Goal: Information Seeking & Learning: Learn about a topic

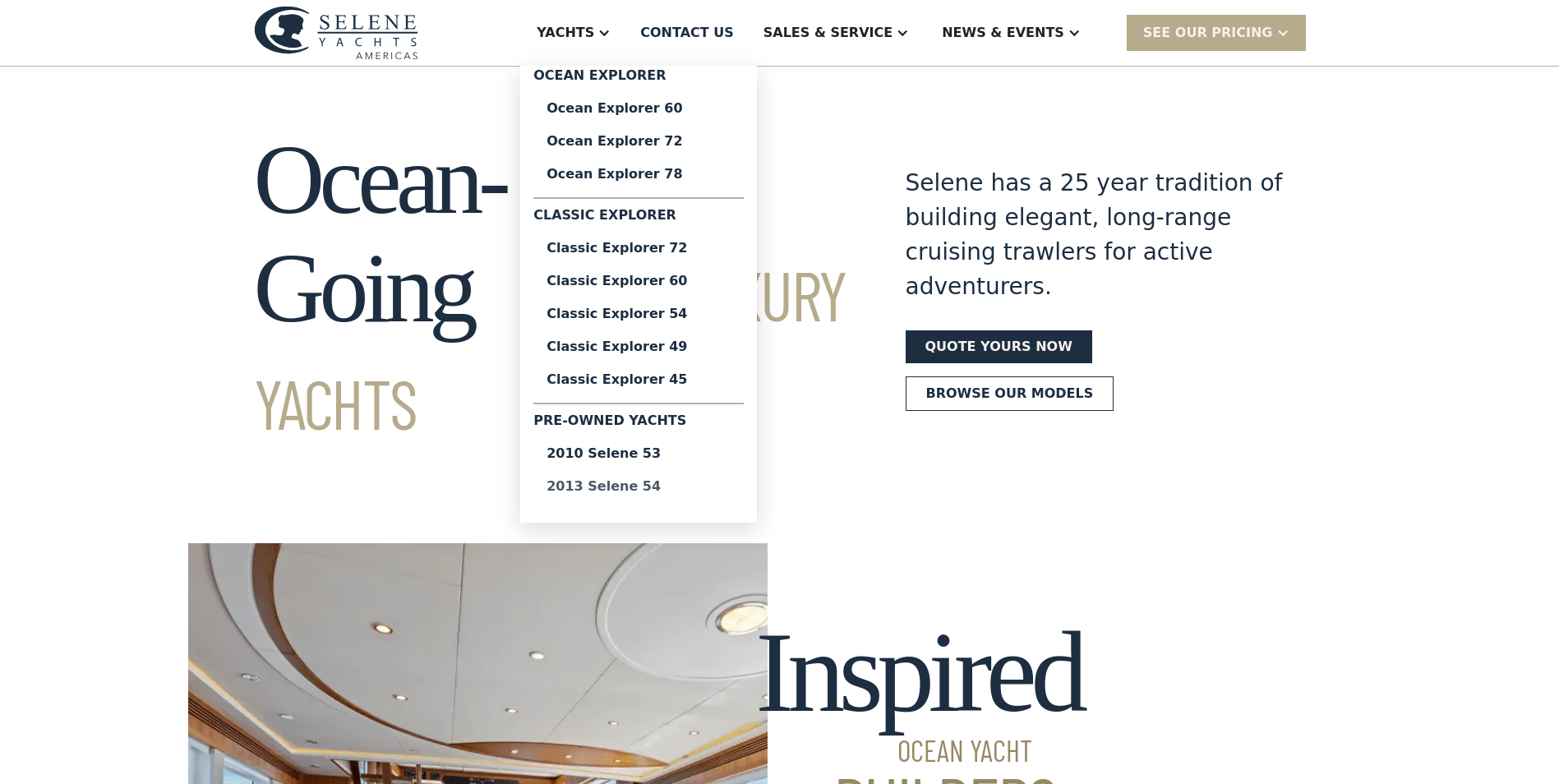
click at [680, 484] on div "2013 Selene 54" at bounding box center [638, 486] width 184 height 13
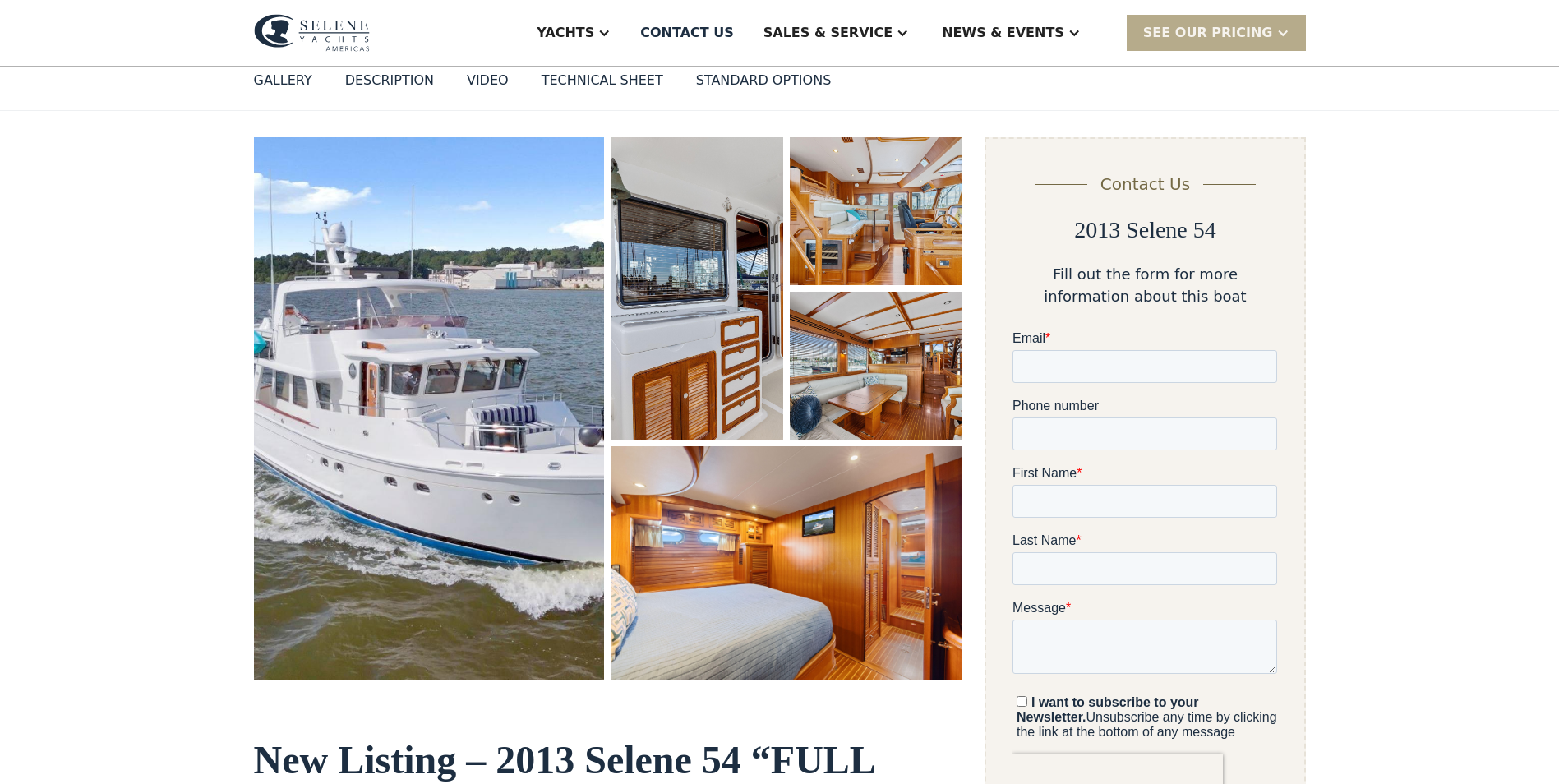
scroll to position [164, 0]
click at [415, 424] on img "open lightbox" at bounding box center [430, 410] width 351 height 544
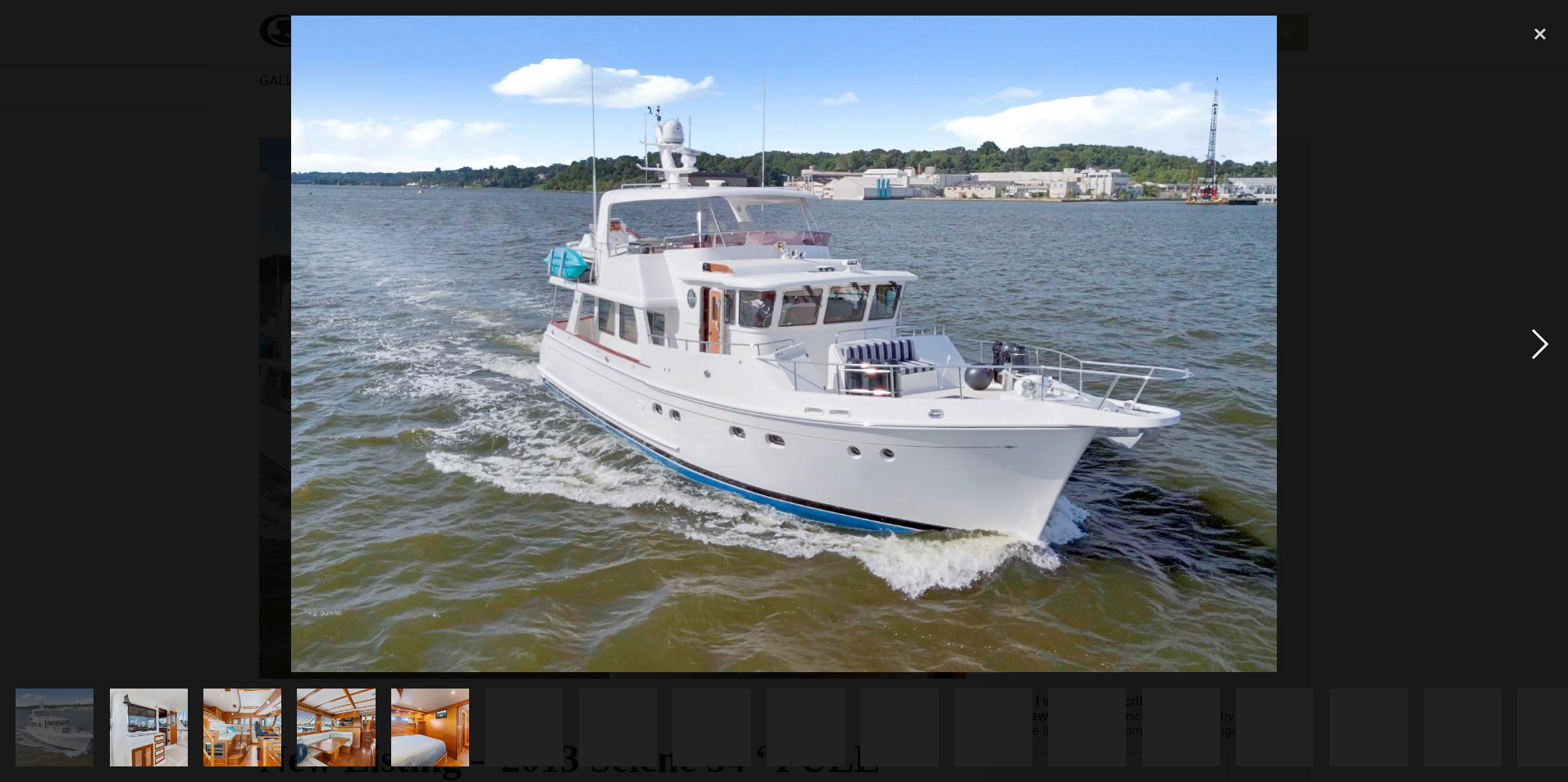
click at [1534, 343] on div "next image" at bounding box center [1539, 344] width 56 height 657
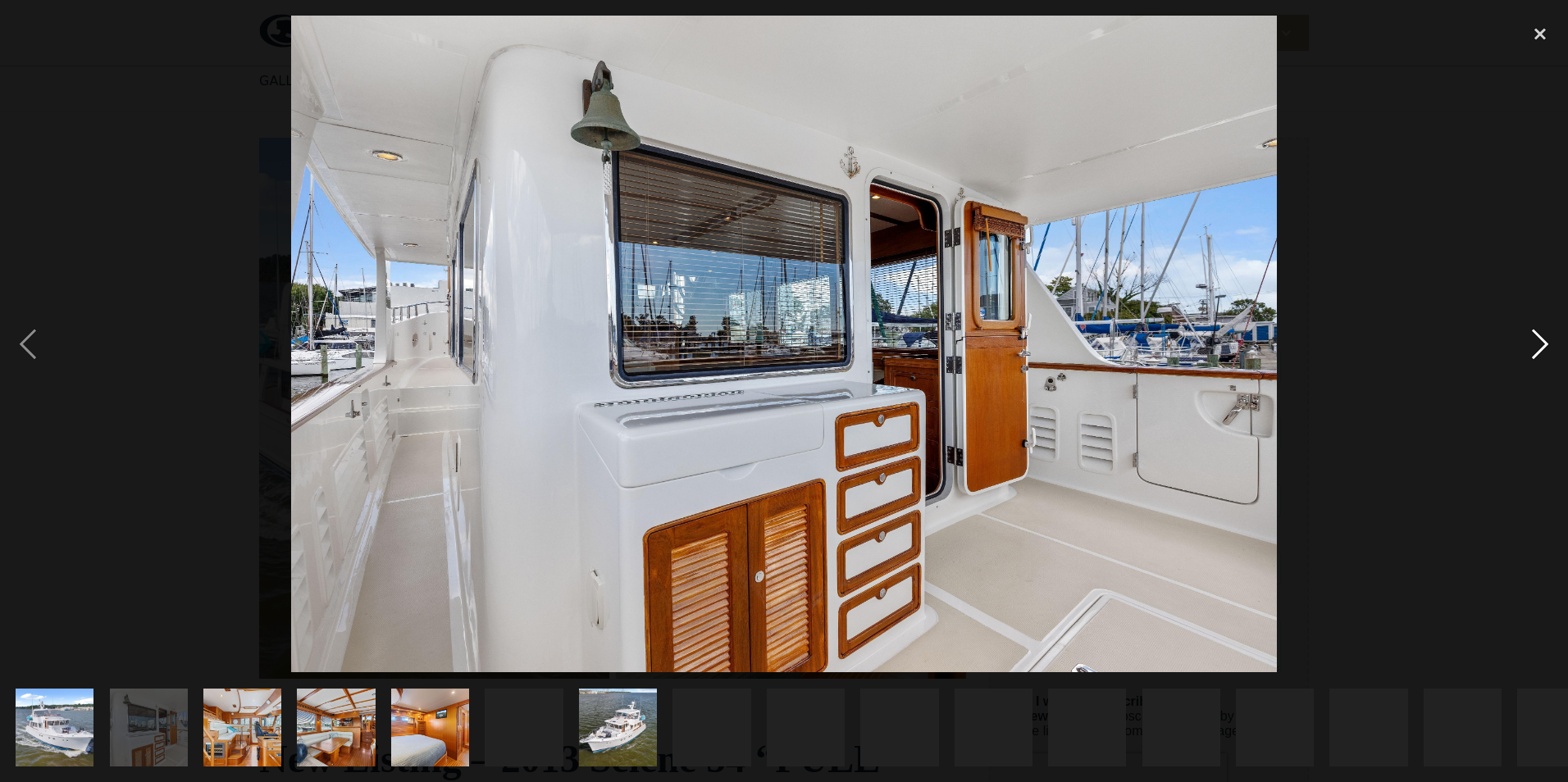
click at [1546, 344] on div "next image" at bounding box center [1539, 344] width 56 height 657
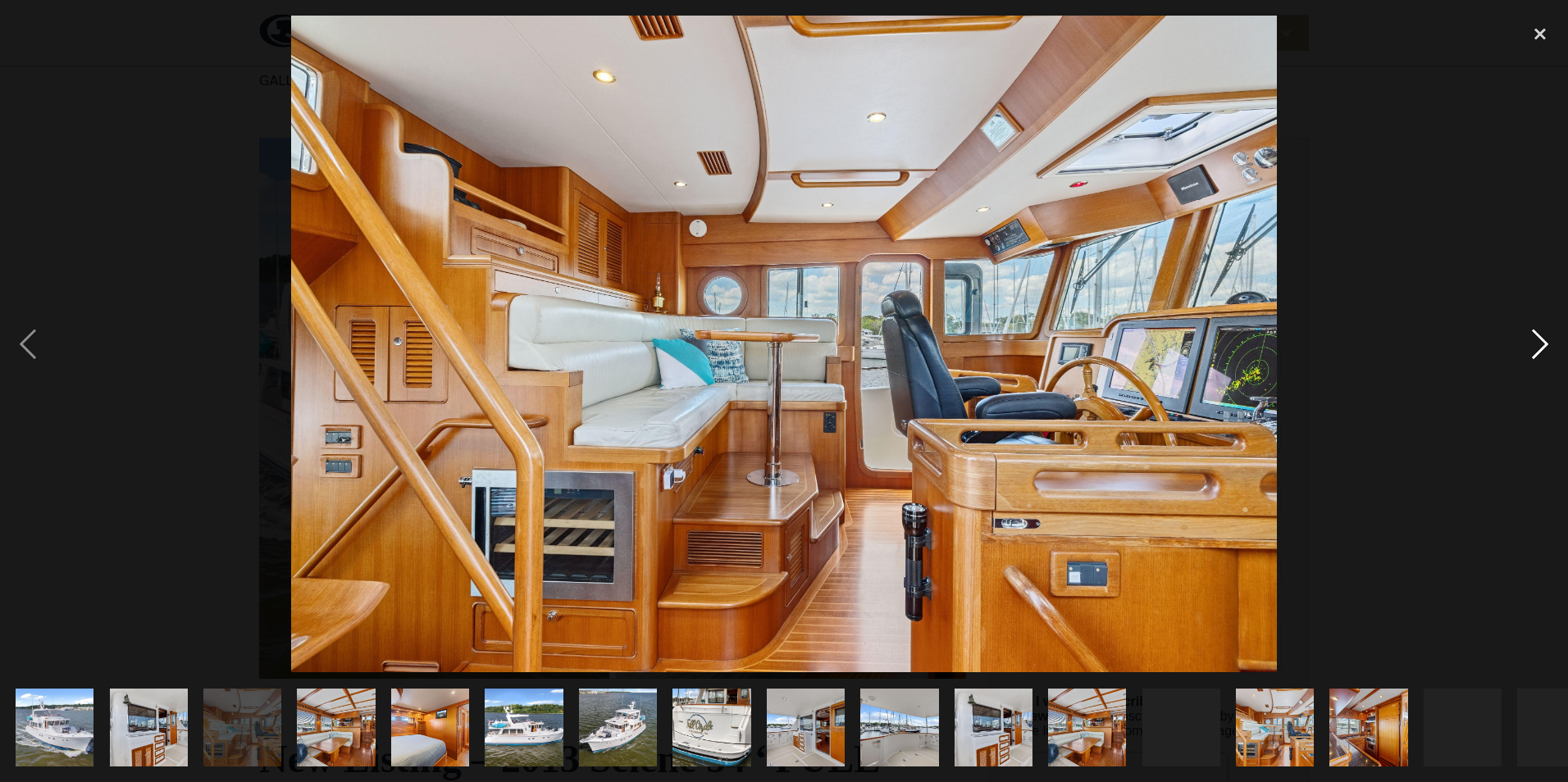
click at [1537, 341] on div "next image" at bounding box center [1539, 344] width 56 height 657
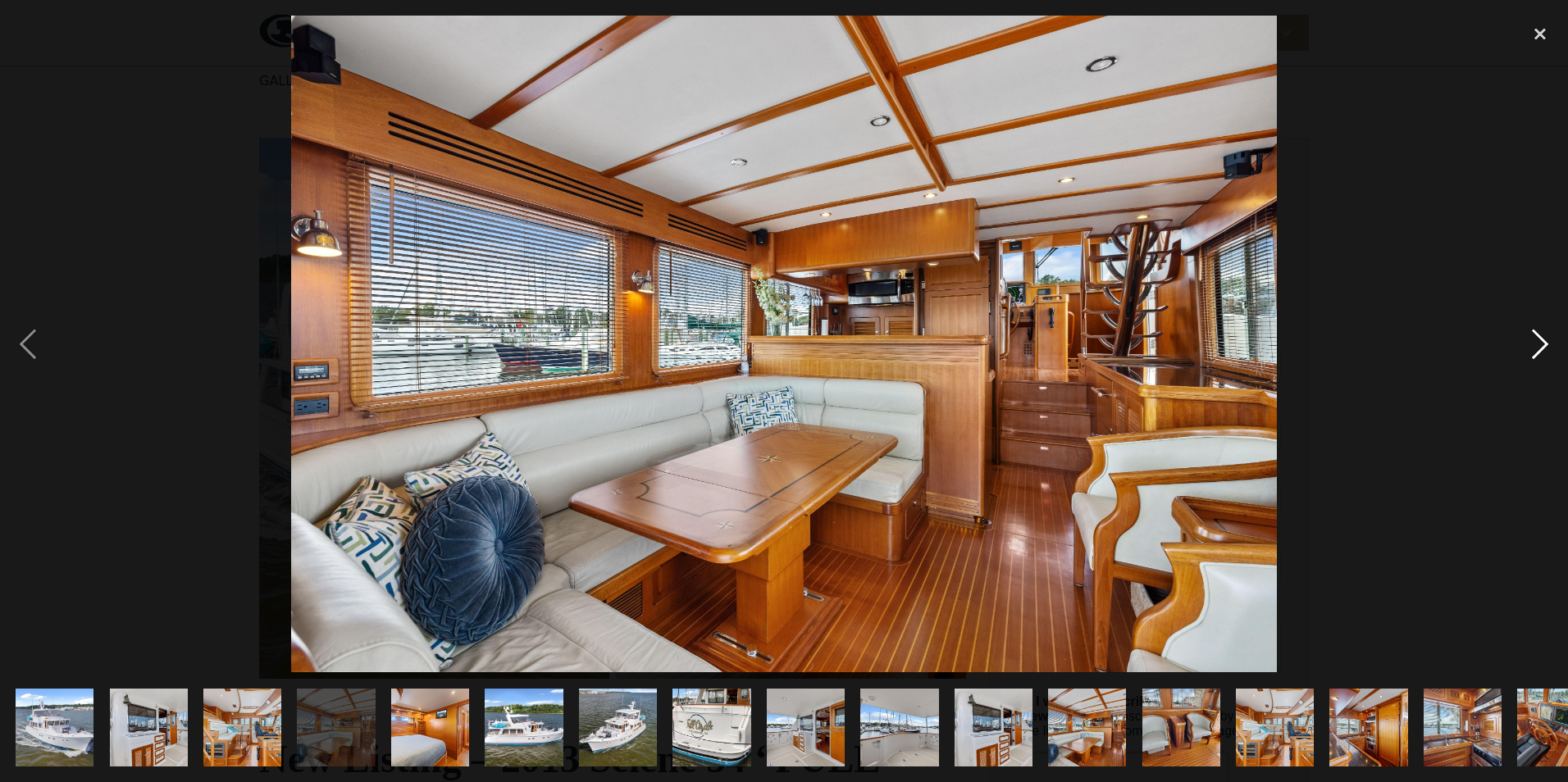
click at [1537, 341] on div "next image" at bounding box center [1539, 344] width 56 height 657
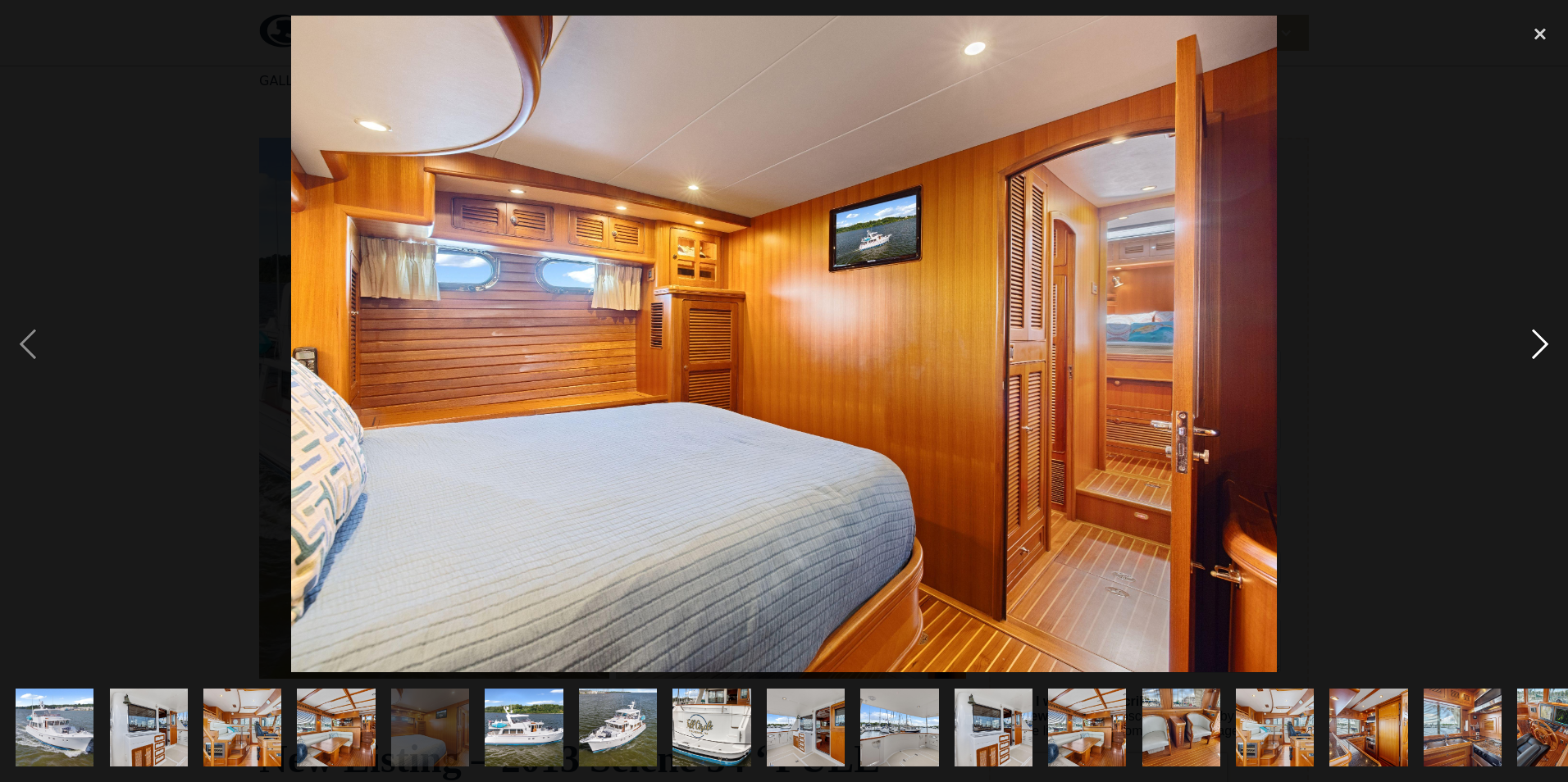
click at [1537, 341] on div "next image" at bounding box center [1539, 344] width 56 height 657
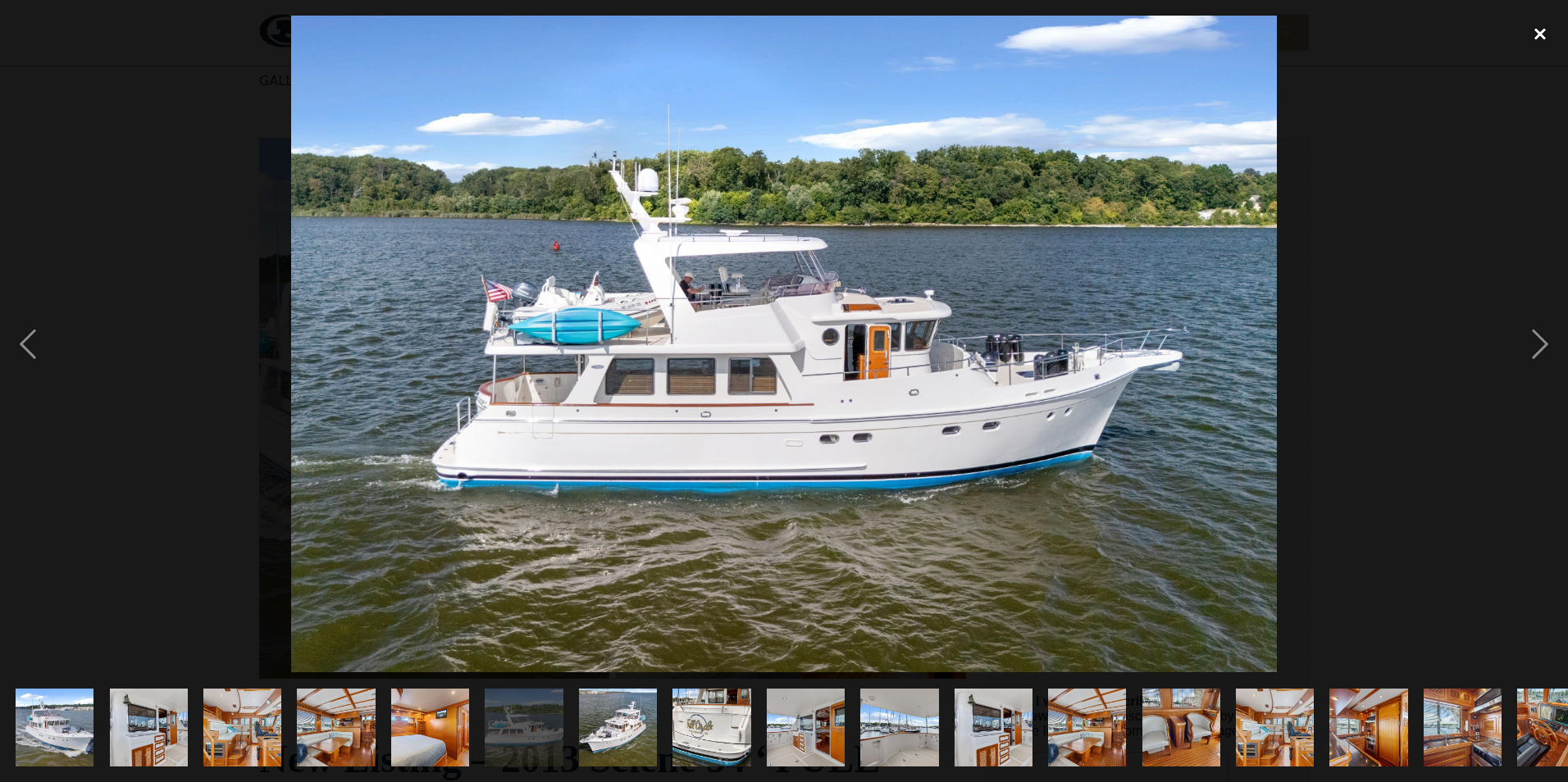
click at [1537, 30] on div "close lightbox" at bounding box center [1539, 33] width 56 height 36
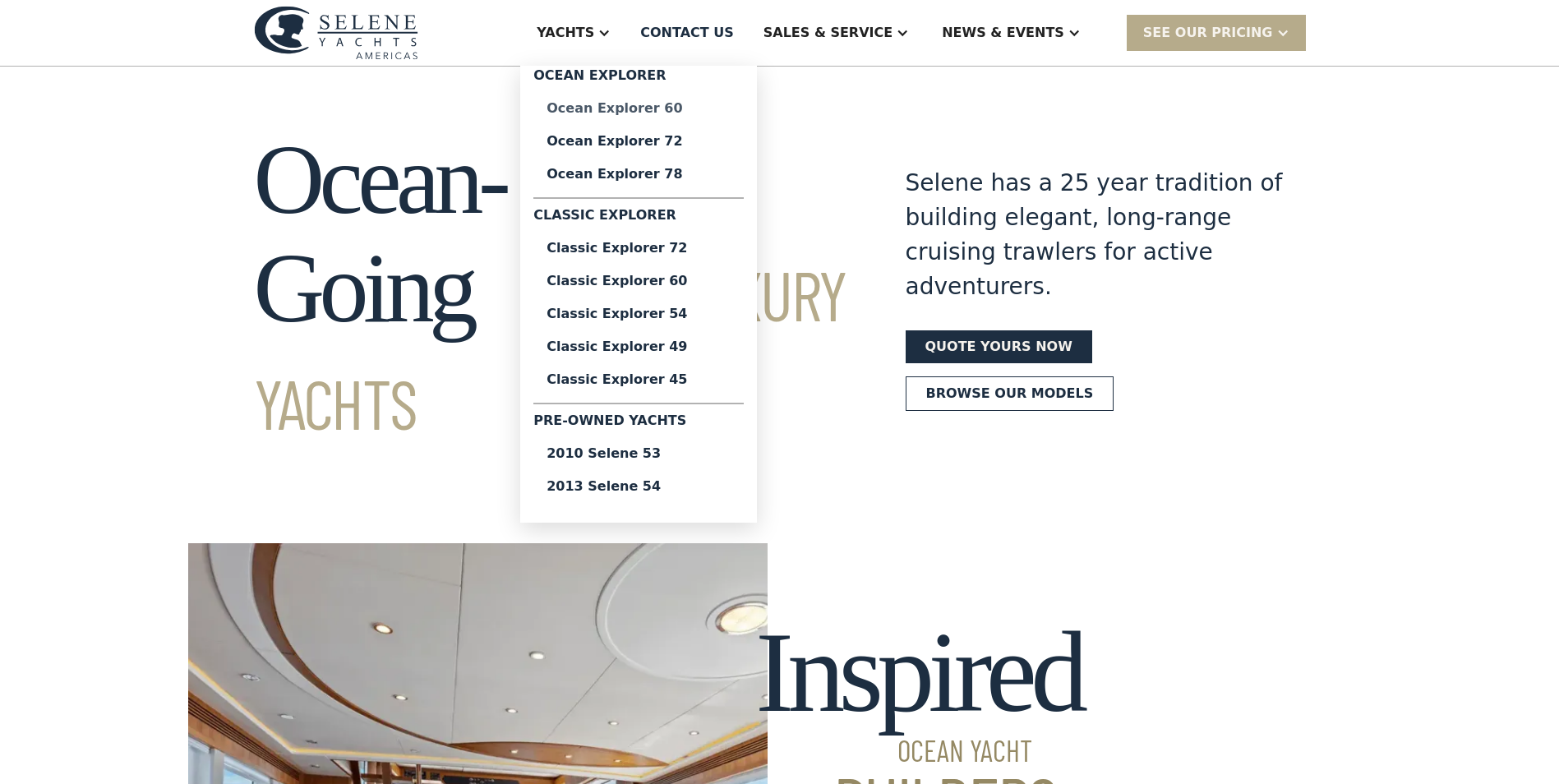
click at [690, 104] on div "Ocean Explorer 60" at bounding box center [638, 109] width 184 height 13
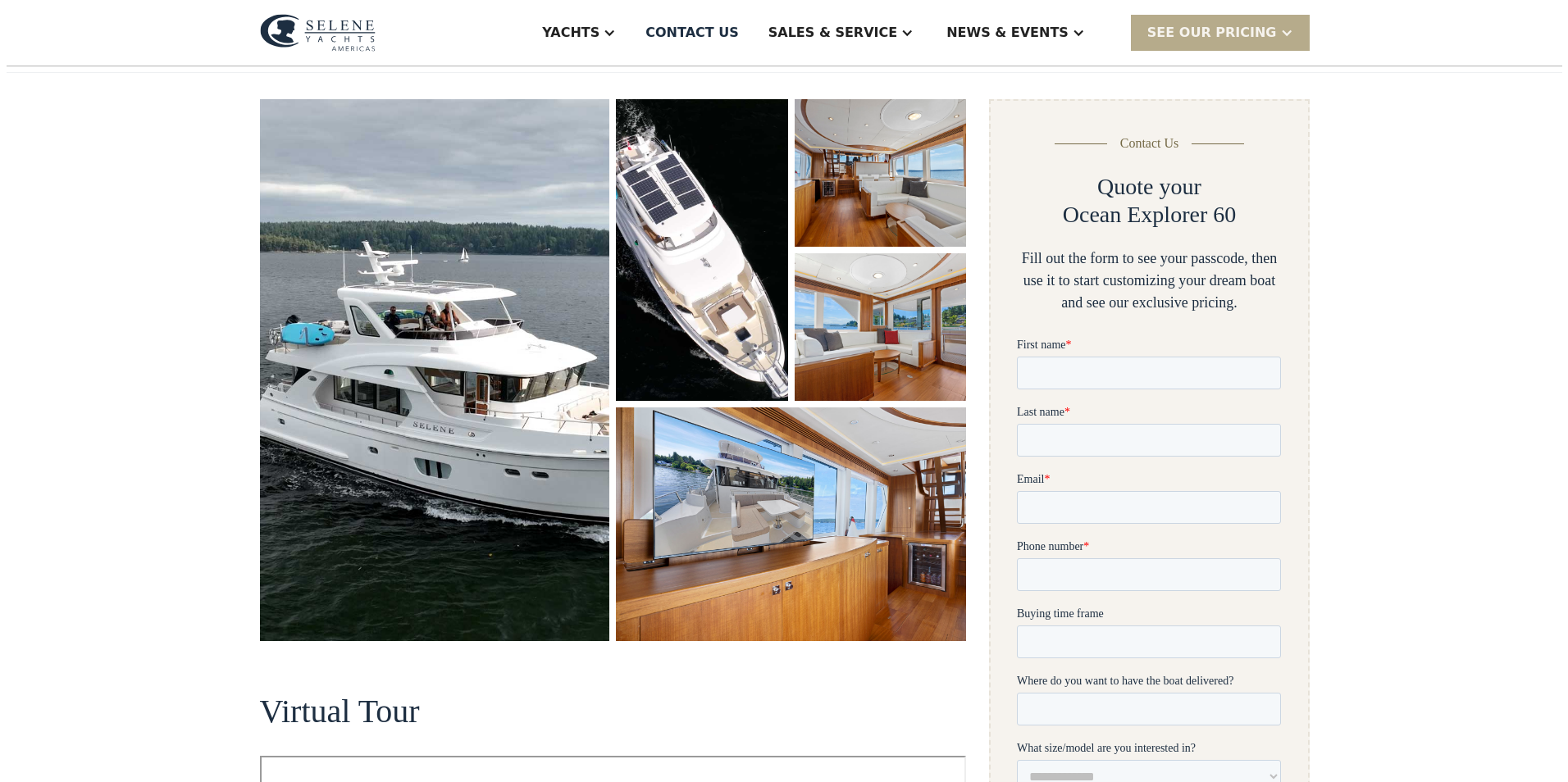
scroll to position [164, 0]
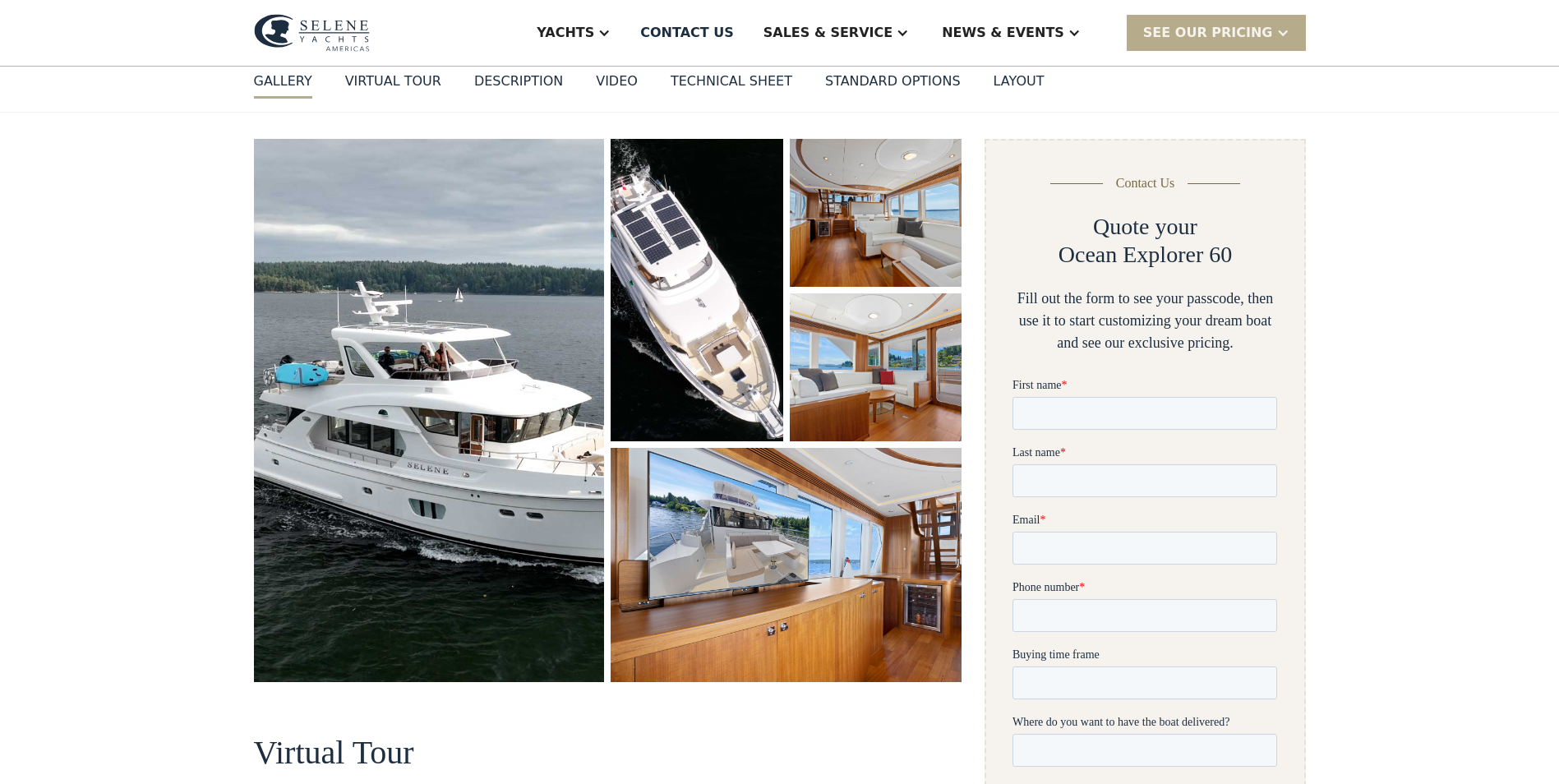
click at [445, 398] on img "open lightbox" at bounding box center [430, 411] width 351 height 544
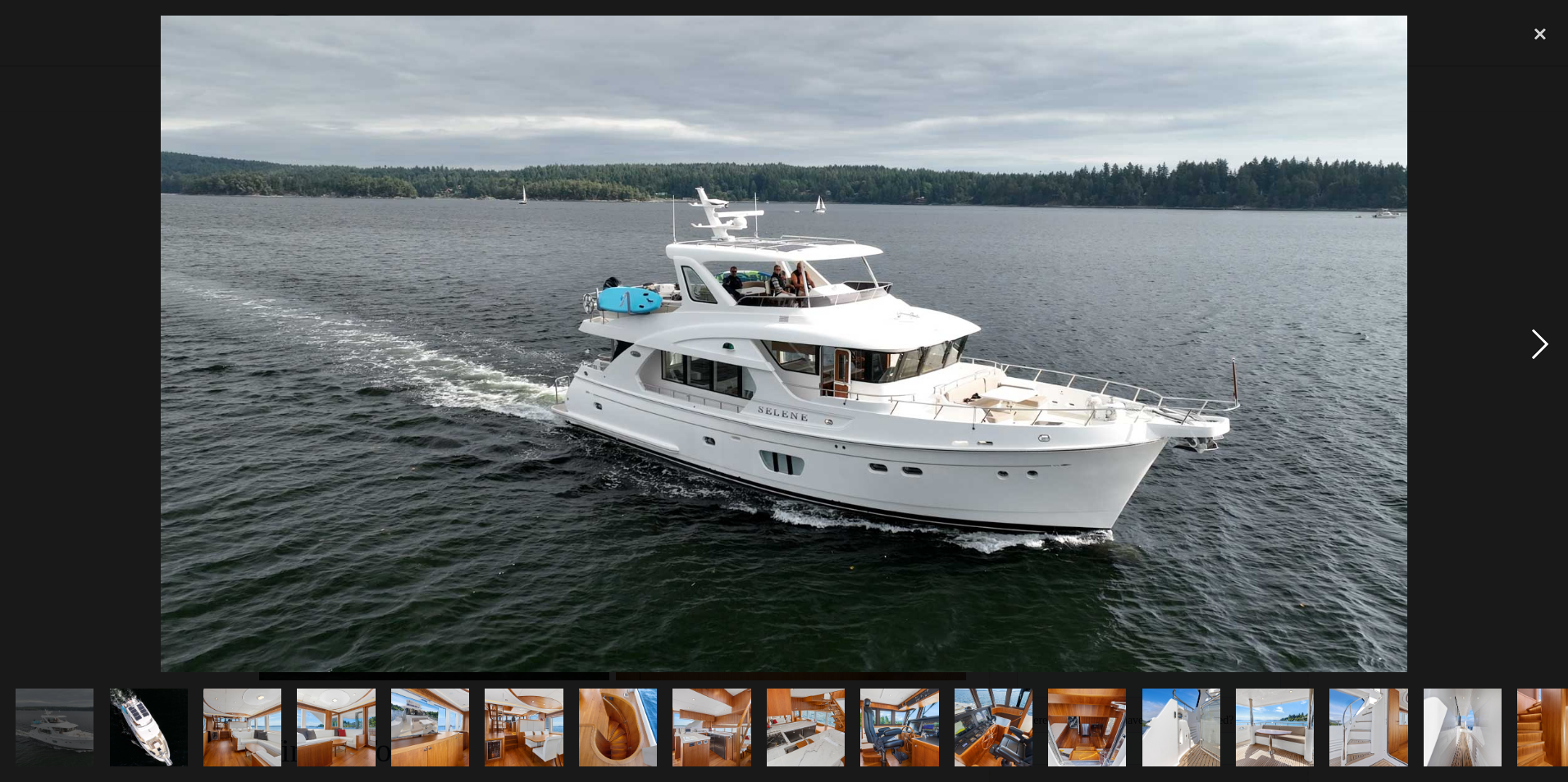
click at [1540, 348] on div "next image" at bounding box center [1539, 344] width 56 height 657
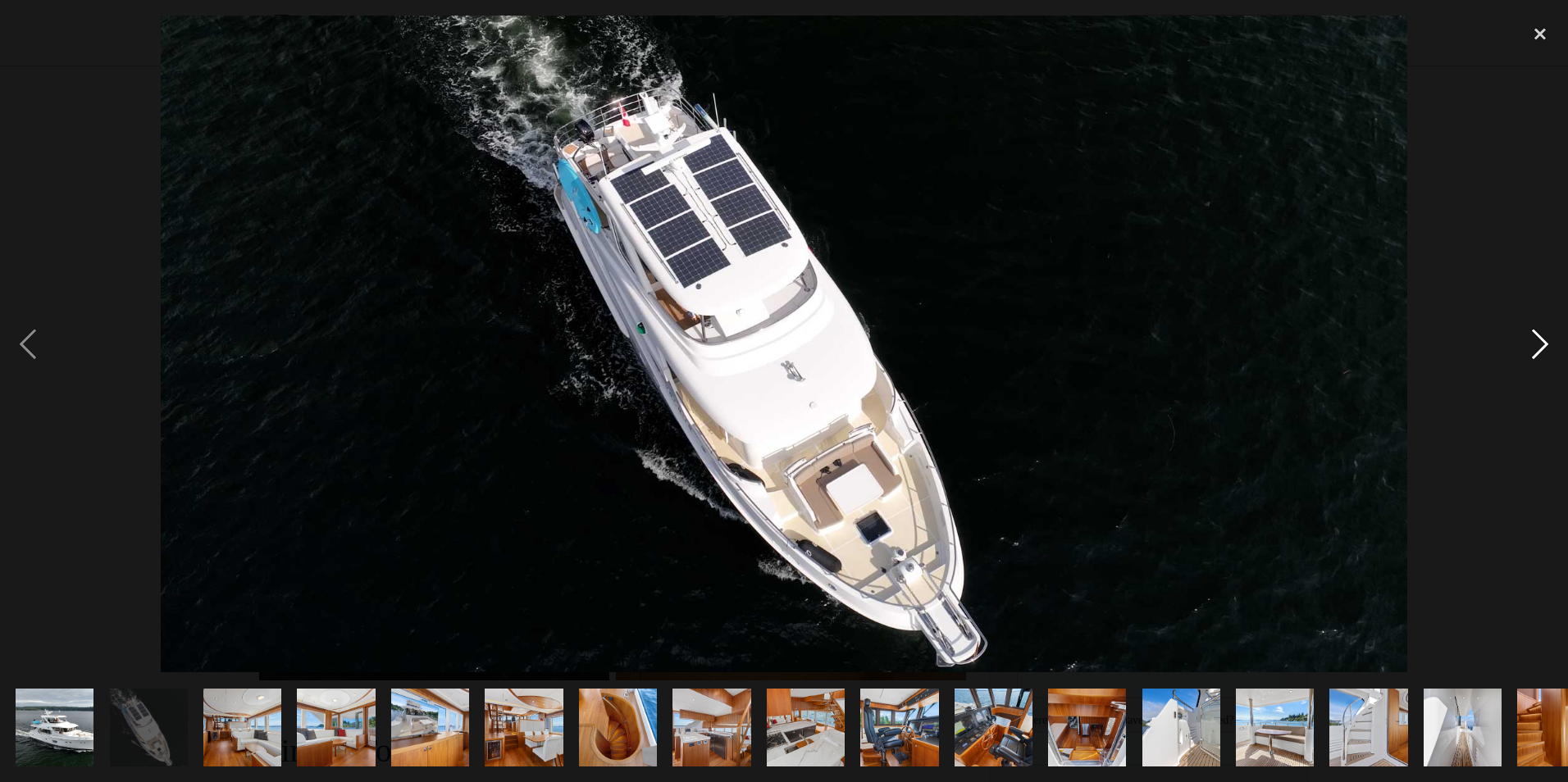
click at [1537, 348] on div "next image" at bounding box center [1539, 344] width 56 height 657
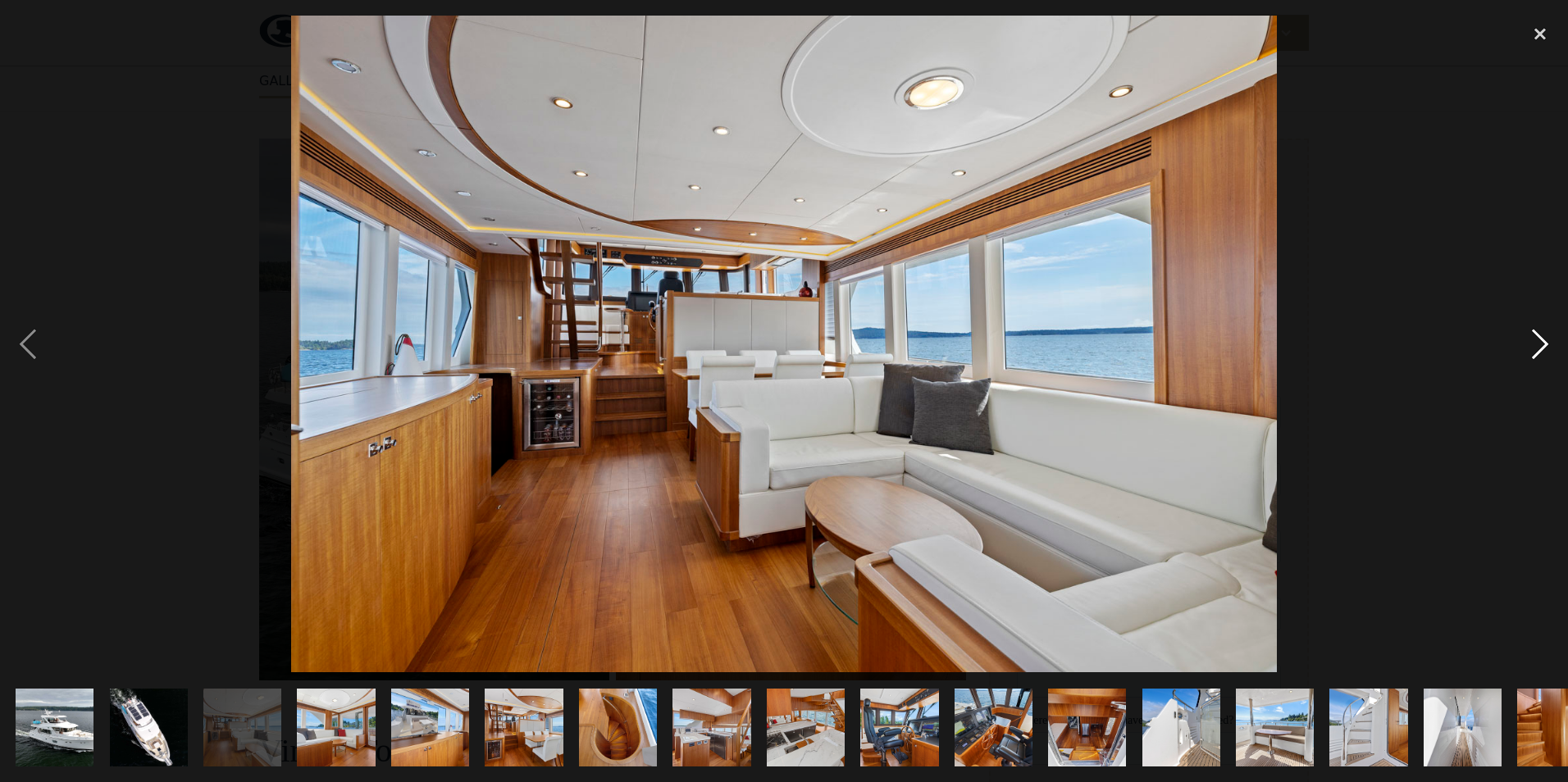
click at [1537, 347] on div "next image" at bounding box center [1539, 344] width 56 height 657
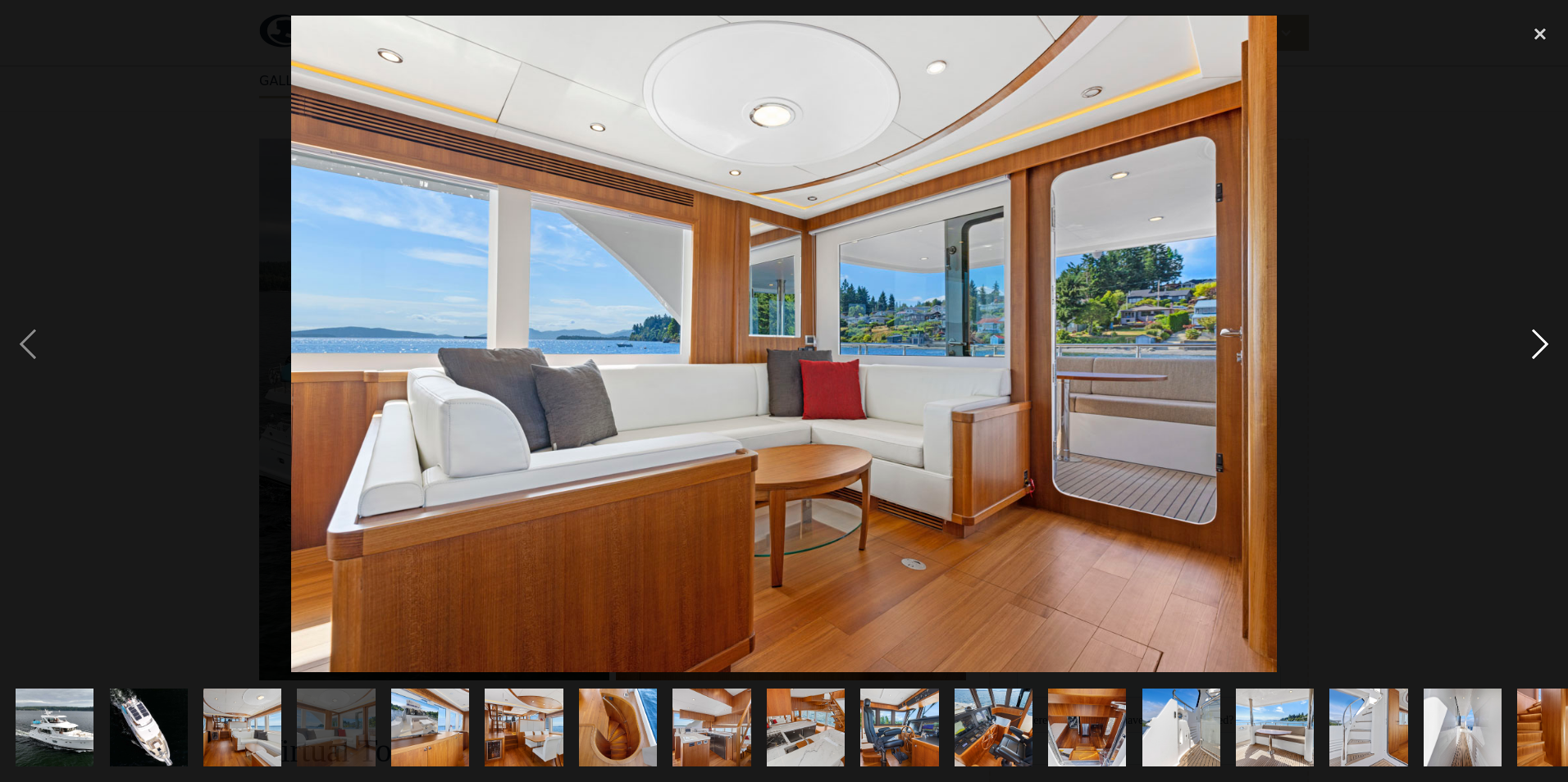
click at [1537, 347] on div "next image" at bounding box center [1539, 344] width 56 height 657
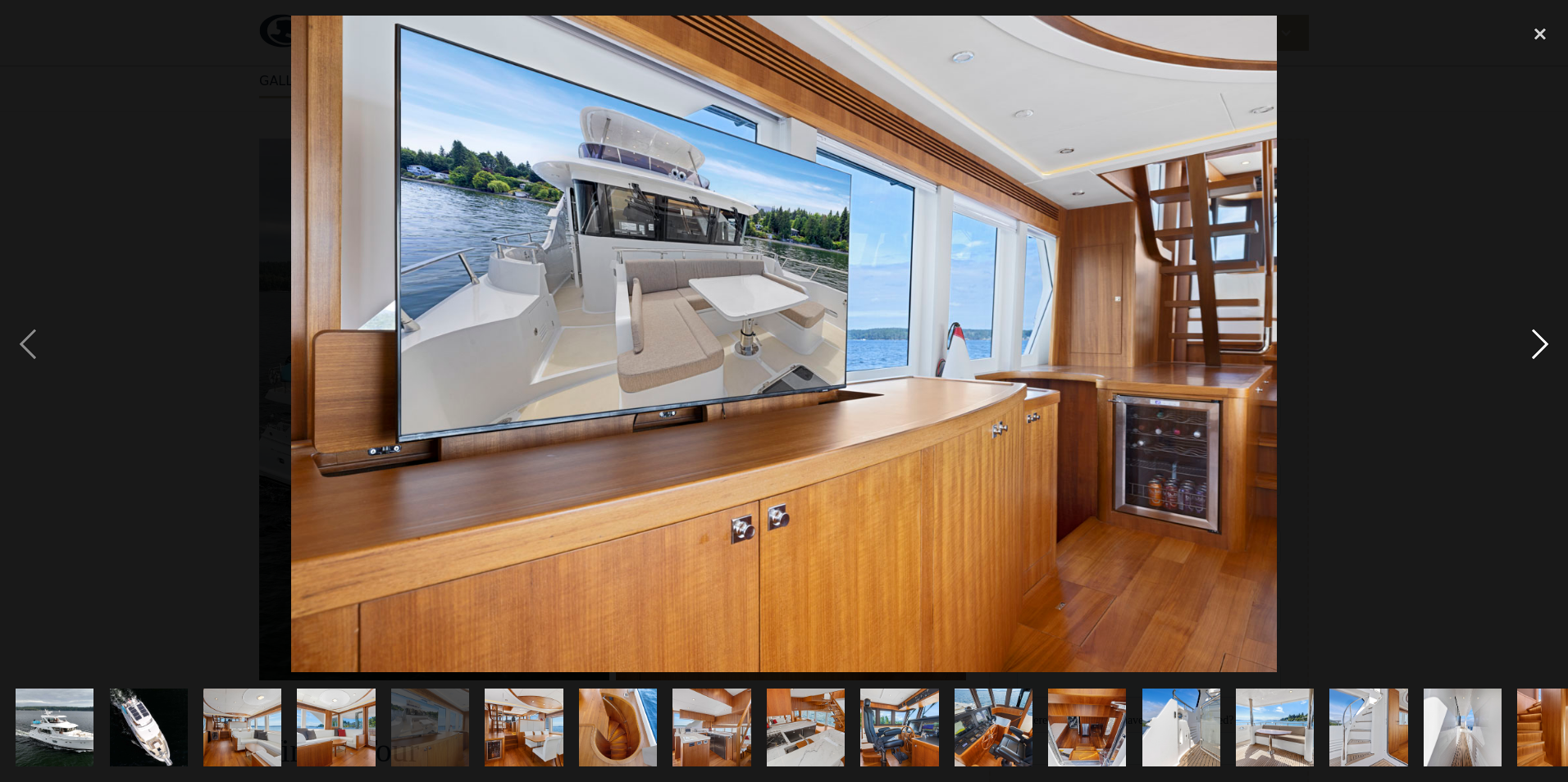
click at [1536, 347] on div "next image" at bounding box center [1539, 344] width 56 height 657
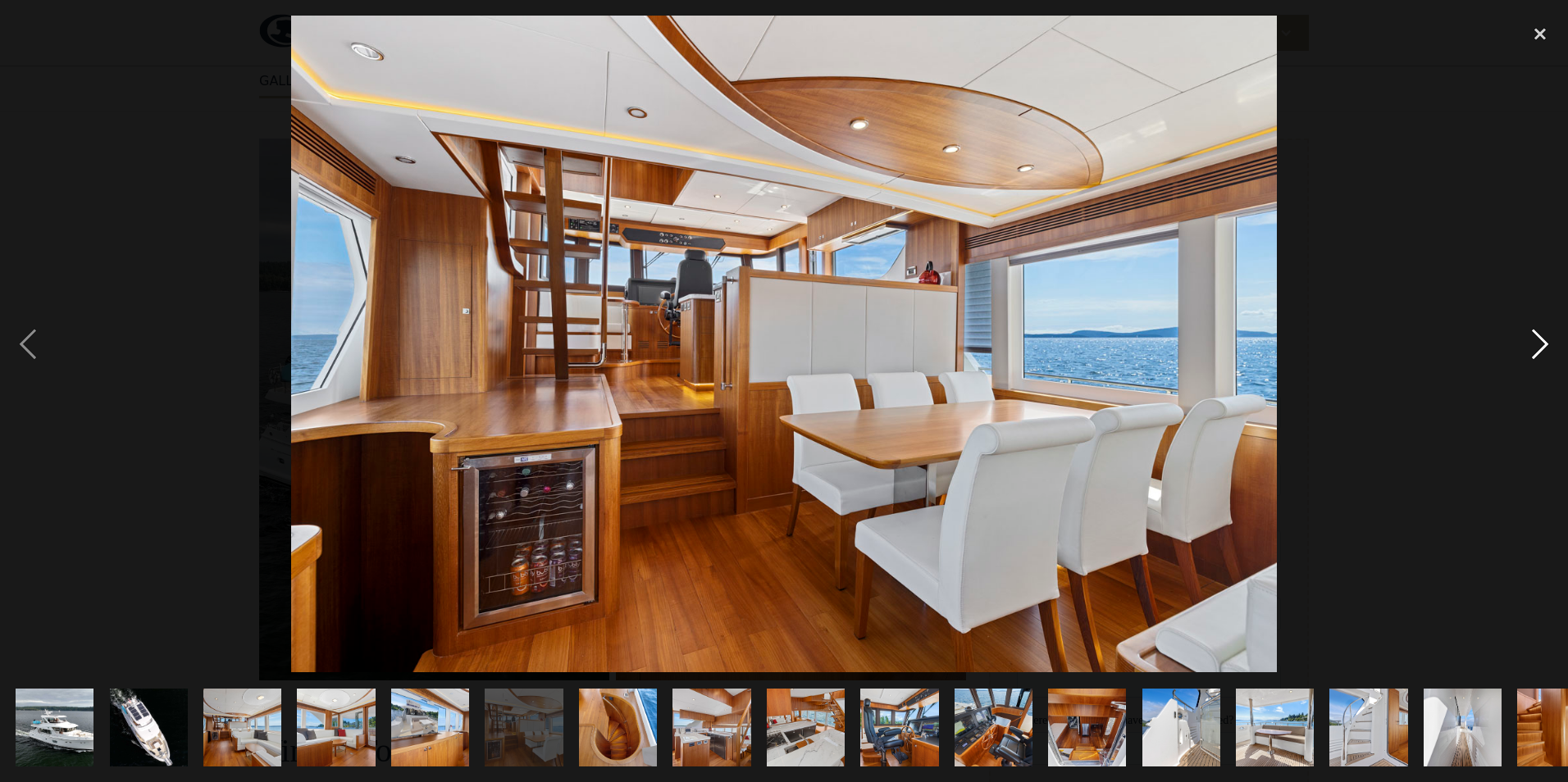
click at [1536, 347] on div "next image" at bounding box center [1539, 344] width 56 height 657
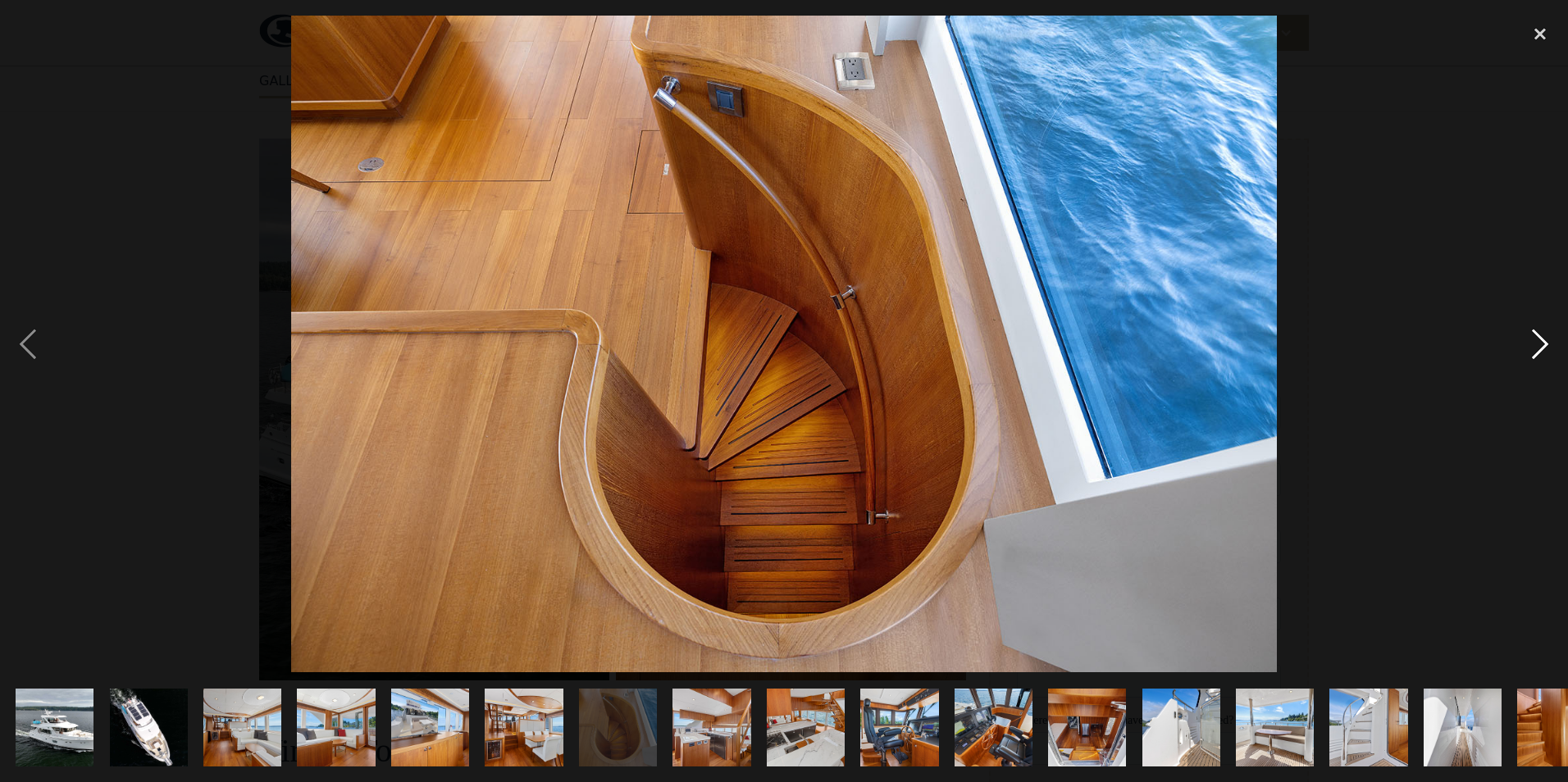
click at [1536, 347] on div "next image" at bounding box center [1539, 344] width 56 height 657
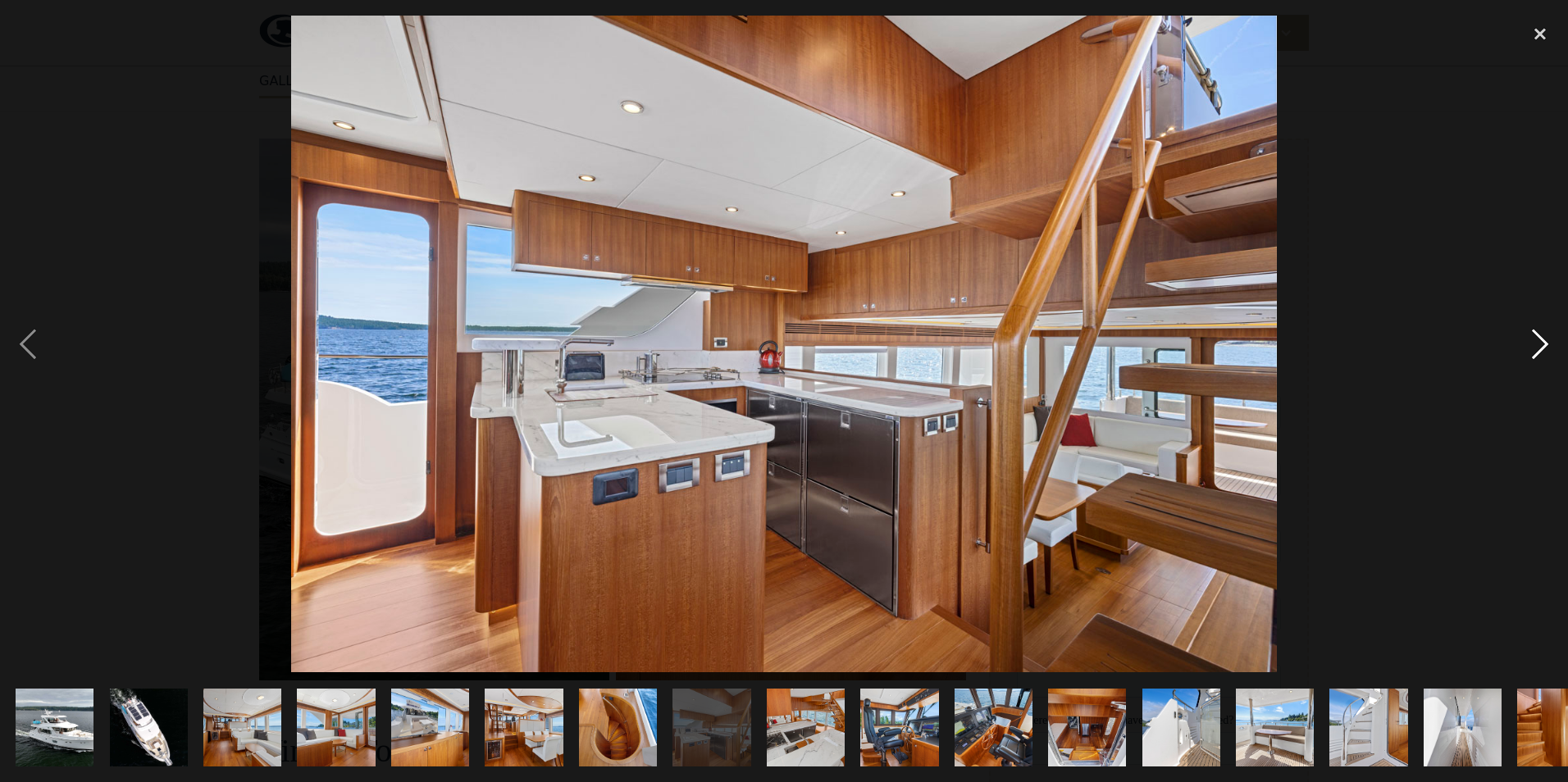
click at [1536, 347] on div "next image" at bounding box center [1539, 344] width 56 height 657
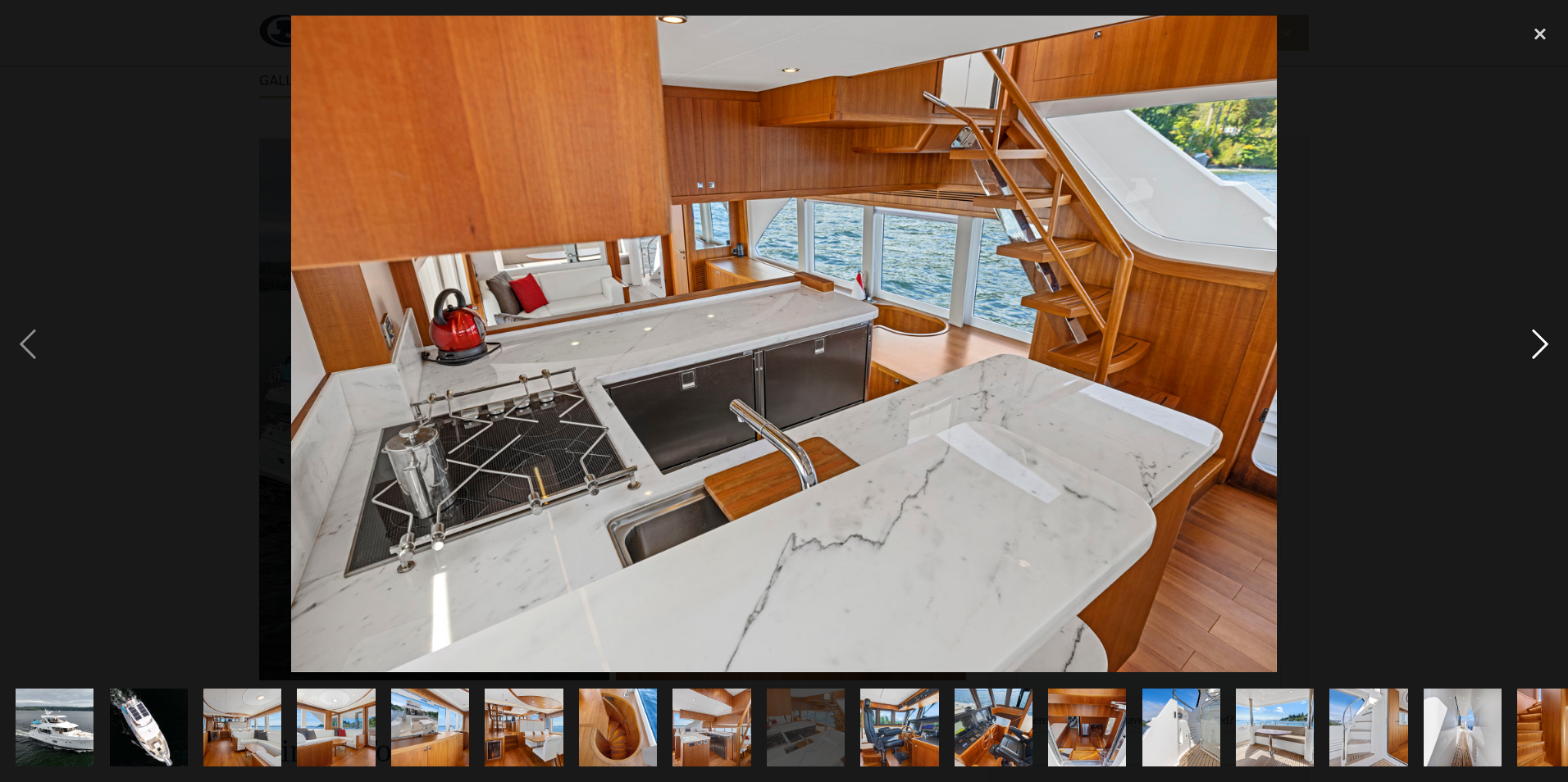
click at [1536, 347] on div "next image" at bounding box center [1539, 344] width 56 height 657
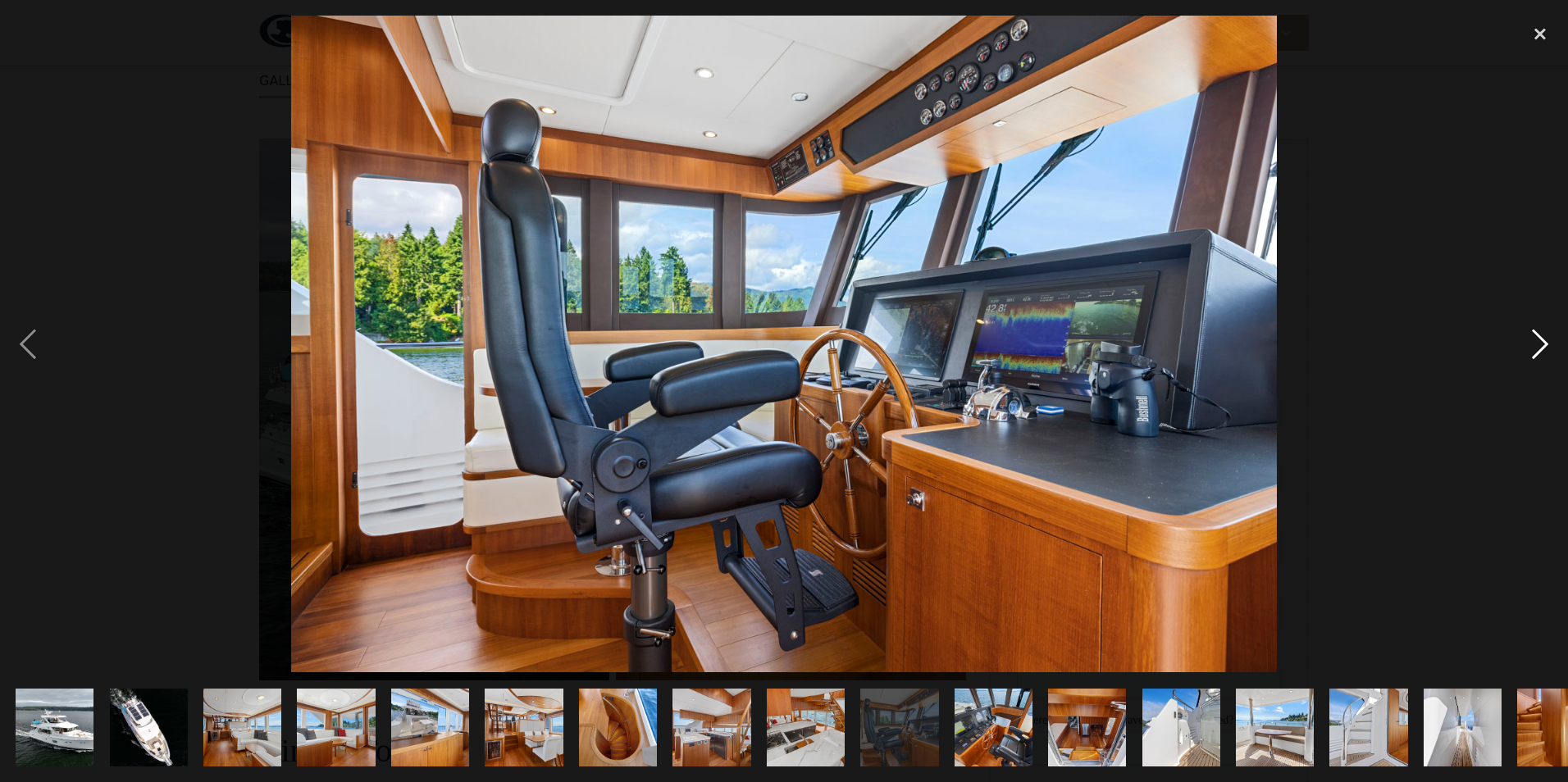
click at [1536, 347] on div "next image" at bounding box center [1539, 344] width 56 height 657
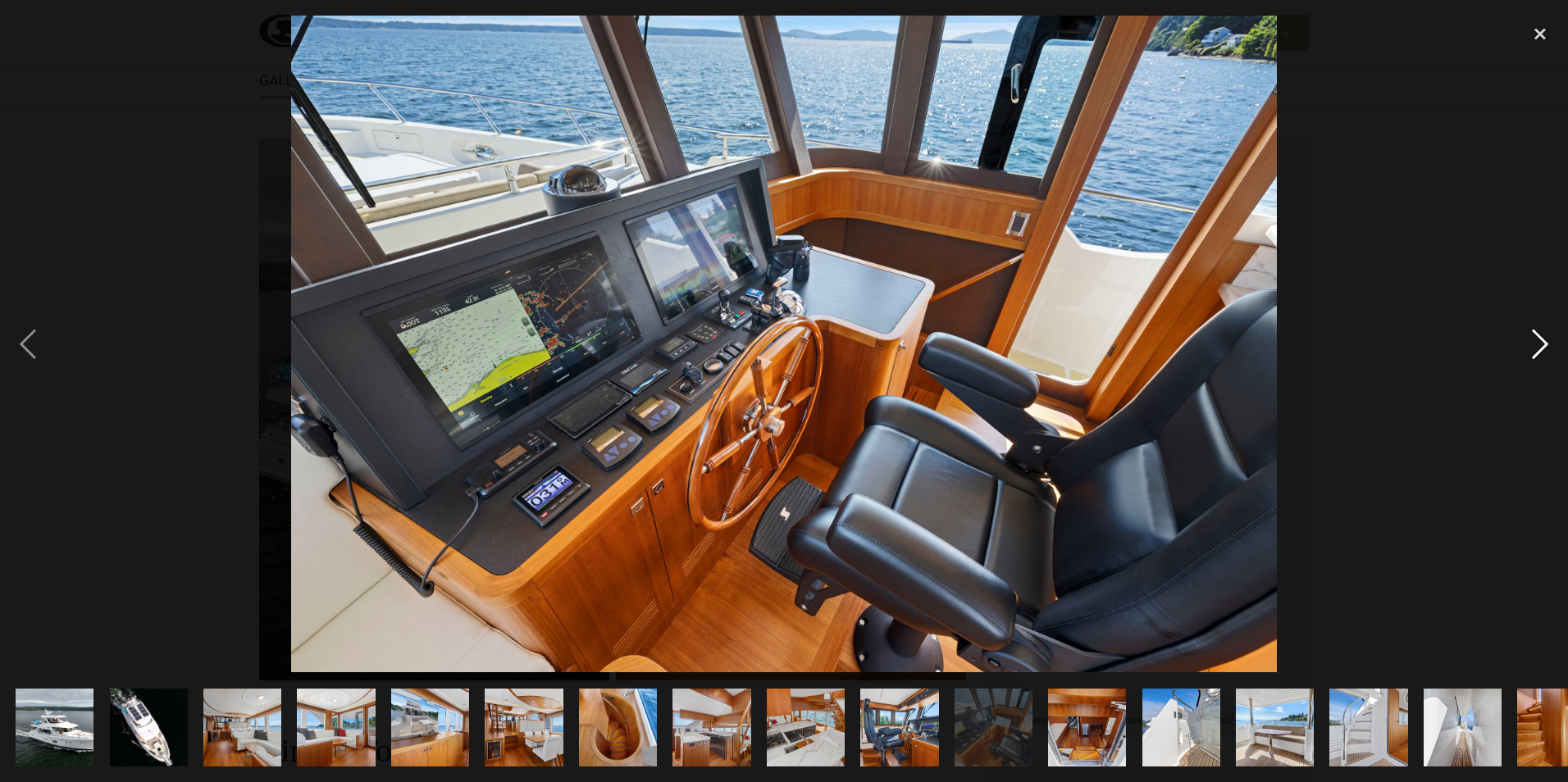
click at [1536, 347] on div "next image" at bounding box center [1539, 344] width 56 height 657
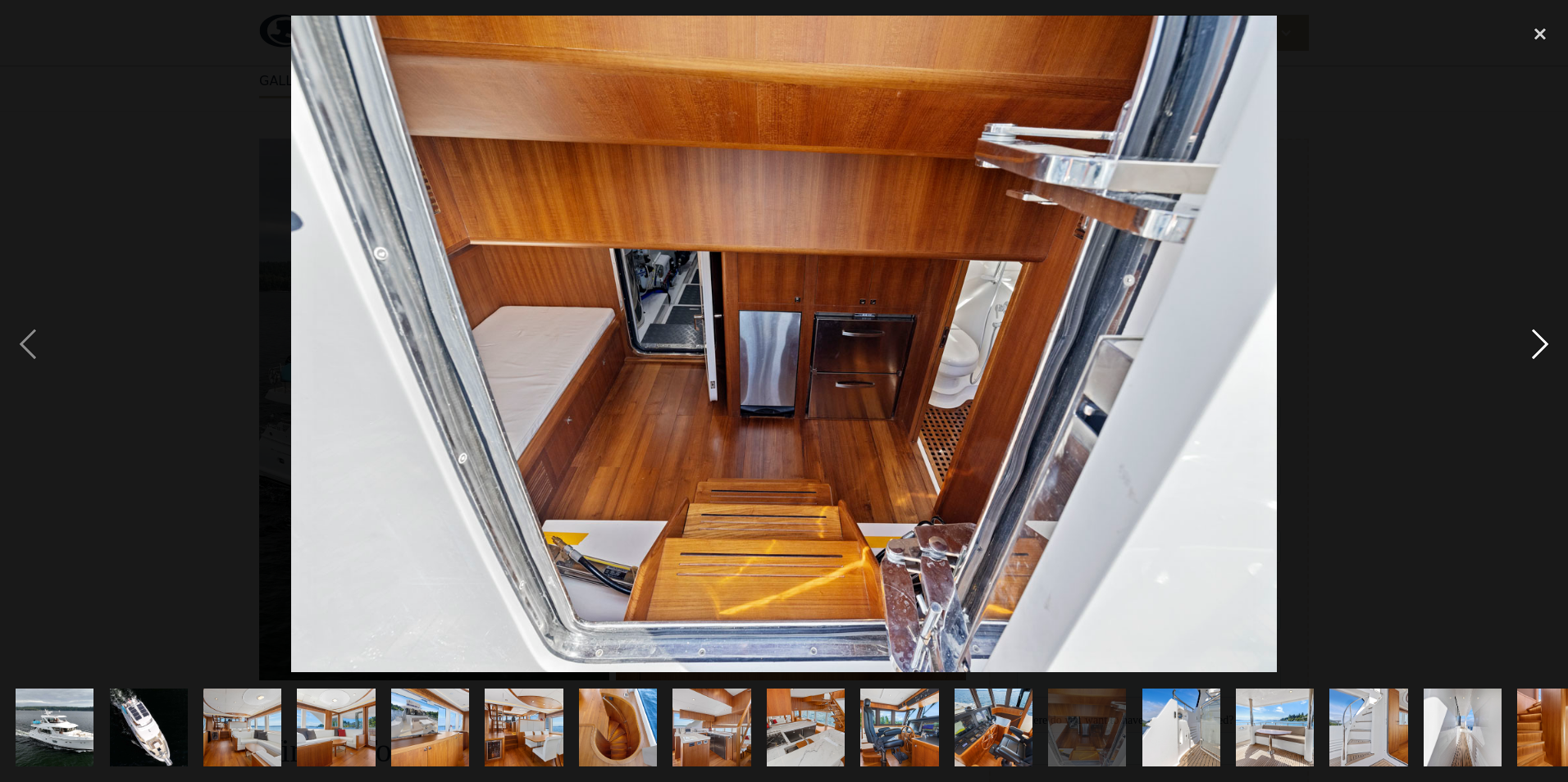
click at [1536, 347] on div "next image" at bounding box center [1539, 344] width 56 height 657
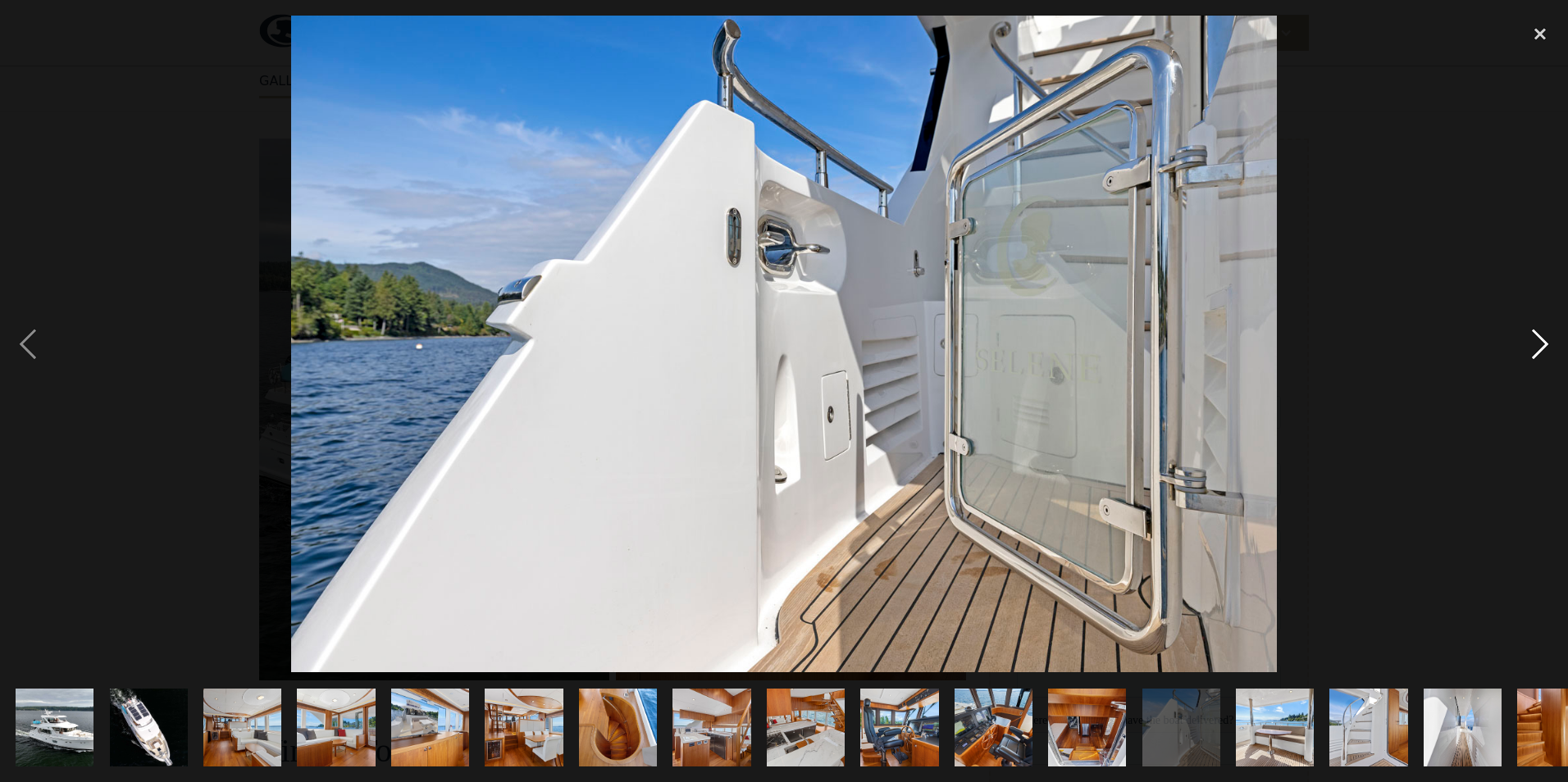
click at [1536, 347] on div "next image" at bounding box center [1539, 344] width 56 height 657
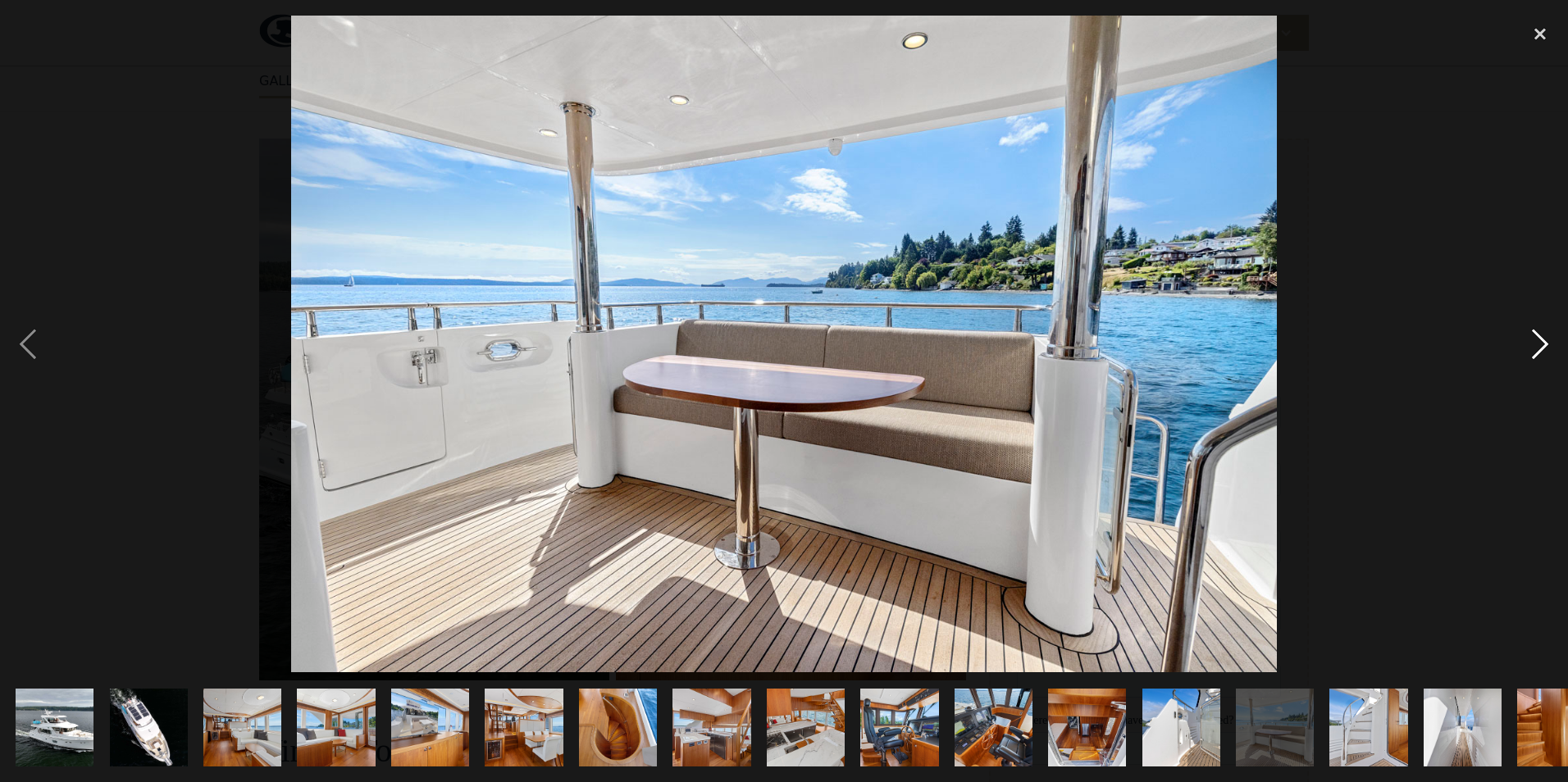
click at [1536, 347] on div "next image" at bounding box center [1539, 344] width 56 height 657
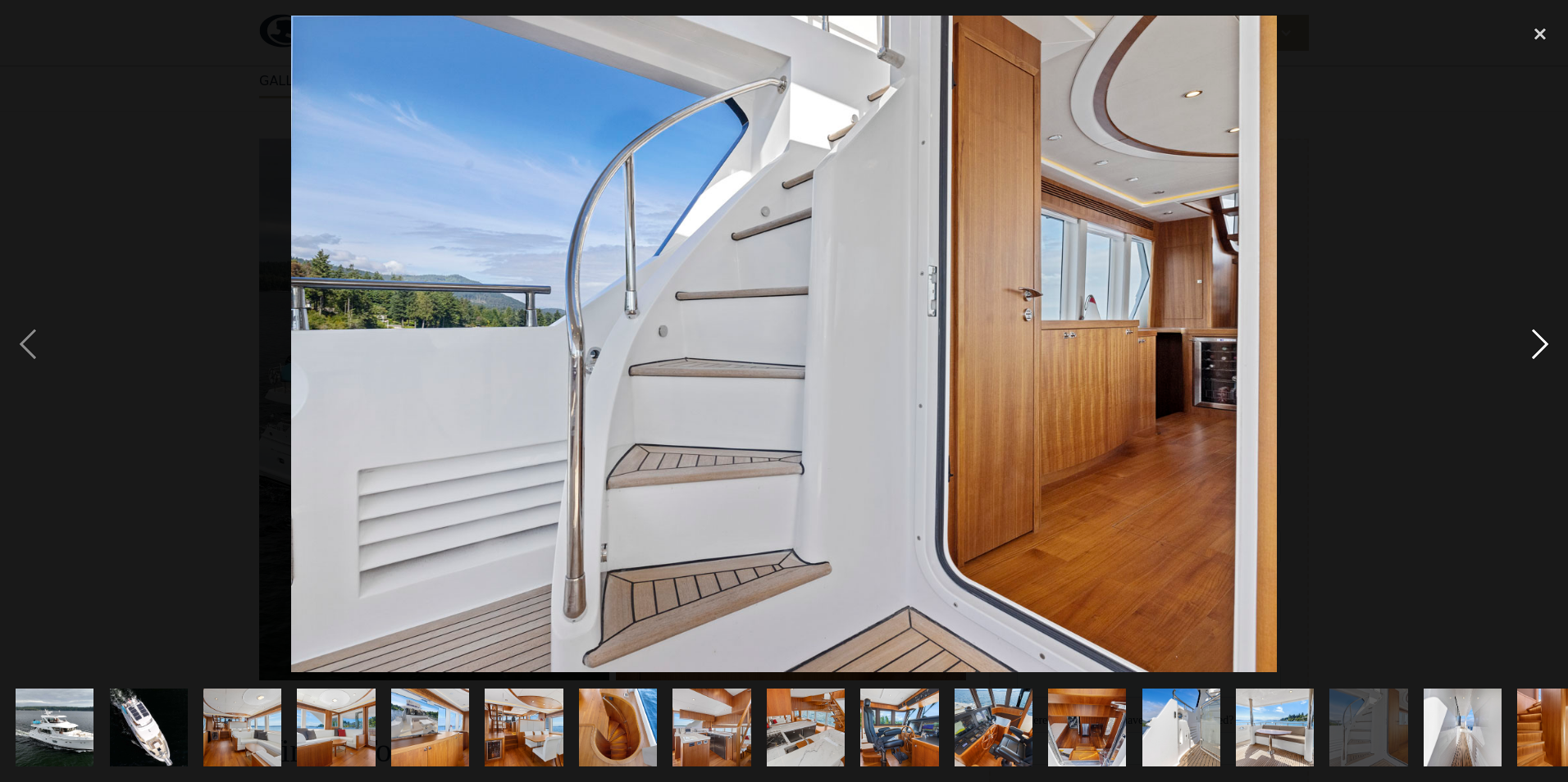
click at [1536, 347] on div "next image" at bounding box center [1539, 344] width 56 height 657
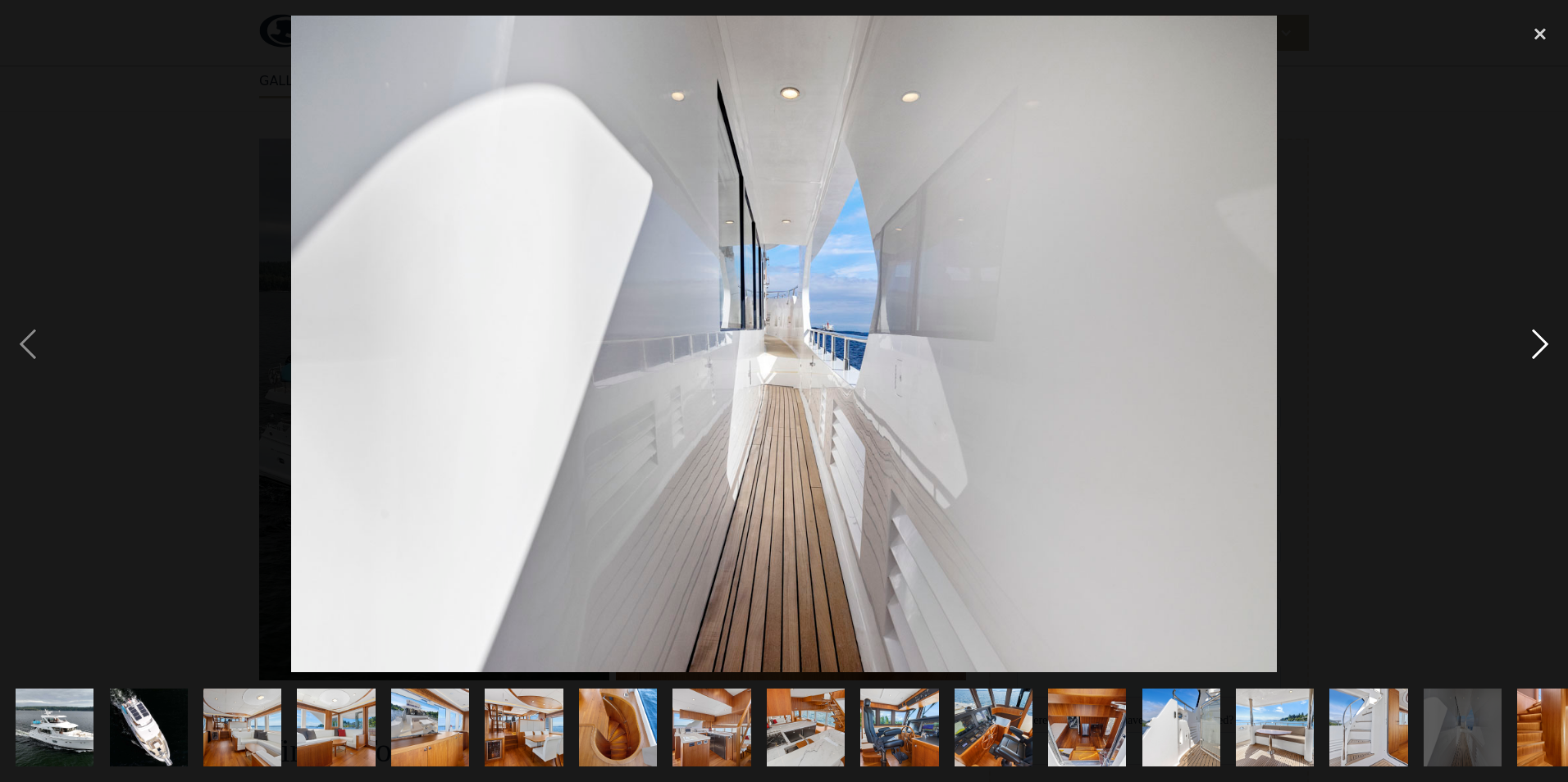
click at [1536, 347] on div "next image" at bounding box center [1539, 344] width 56 height 657
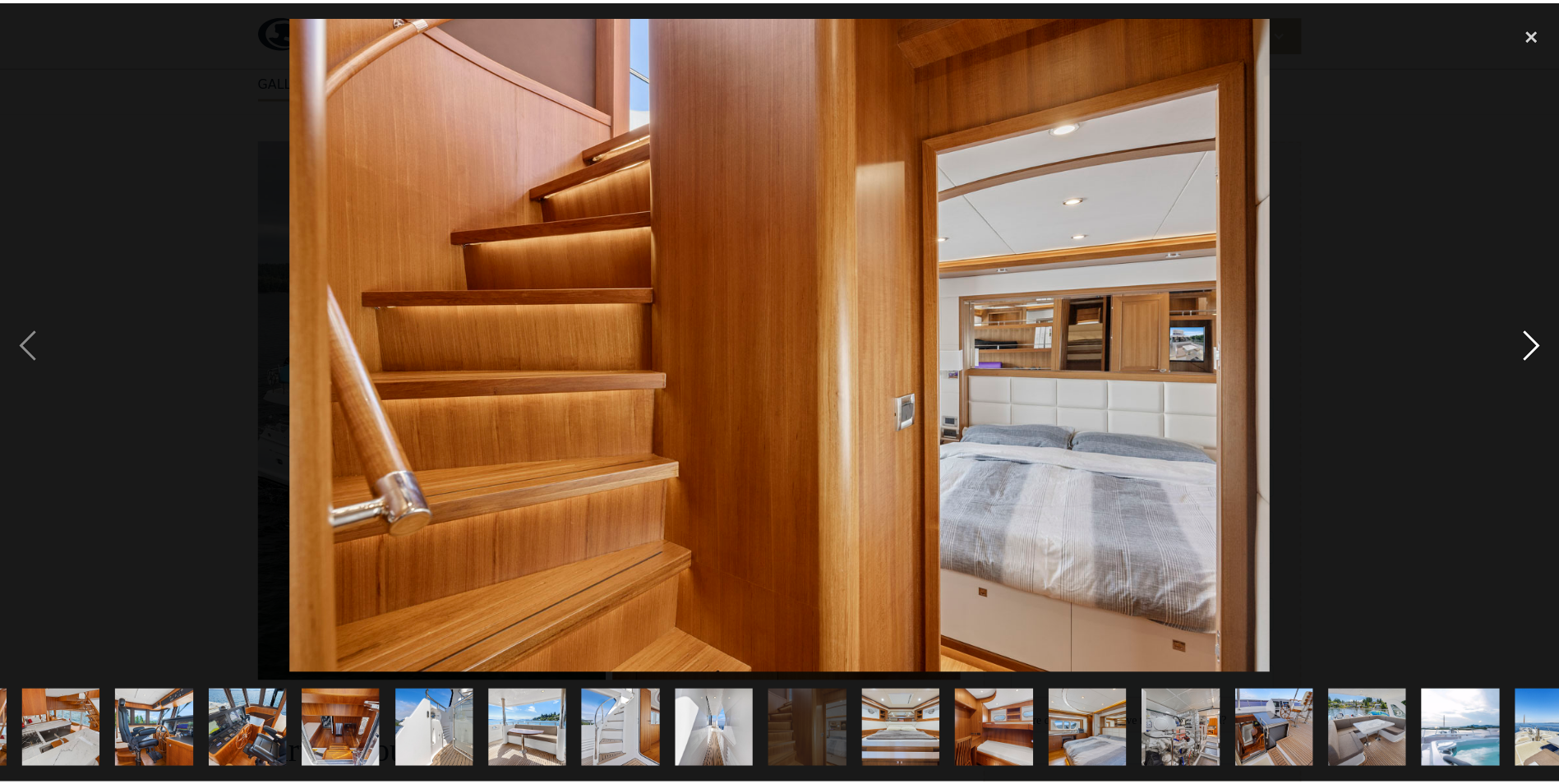
scroll to position [0, 795]
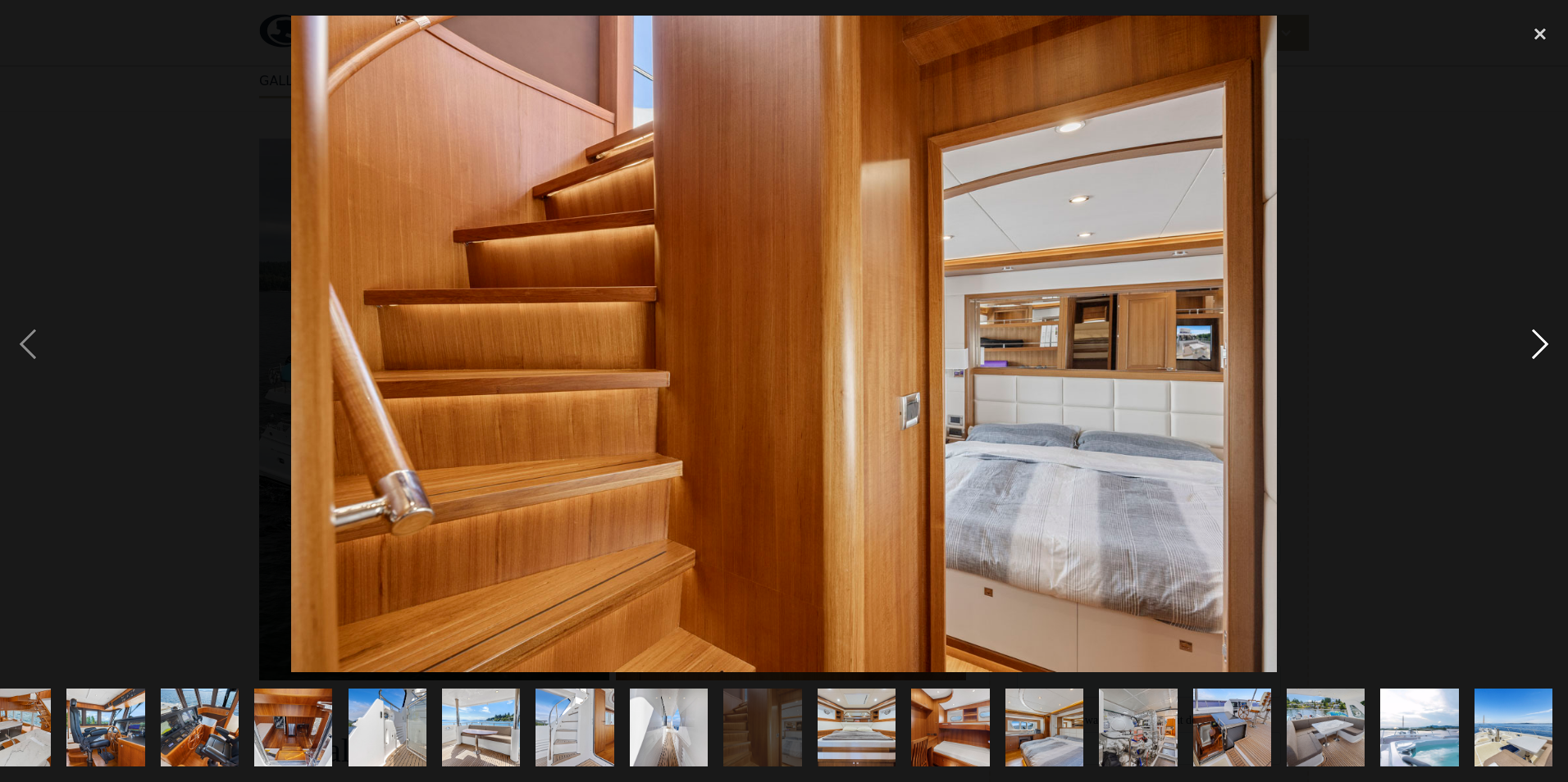
click at [1536, 347] on div "next image" at bounding box center [1539, 344] width 56 height 657
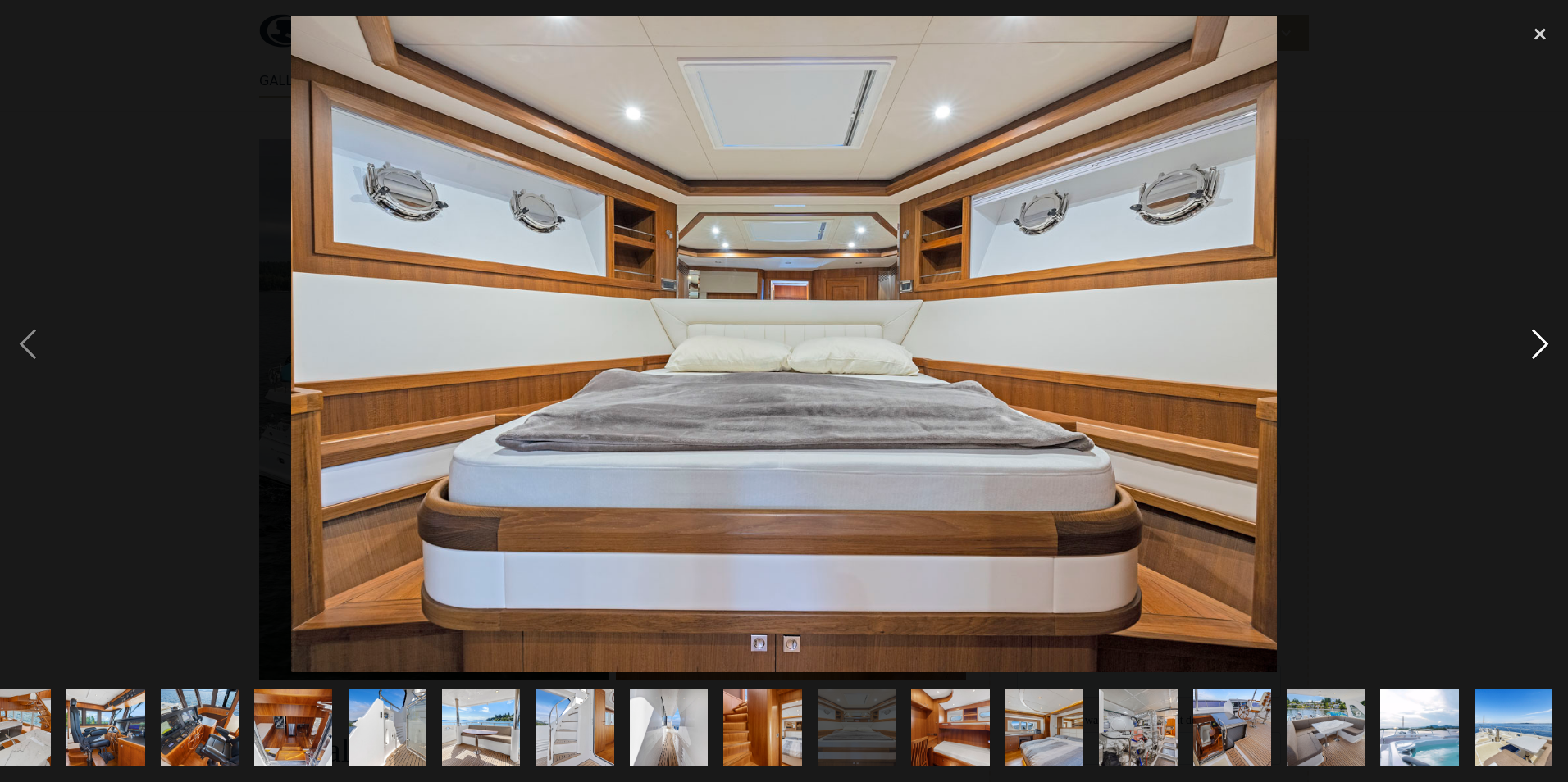
click at [1536, 347] on div "next image" at bounding box center [1539, 344] width 56 height 657
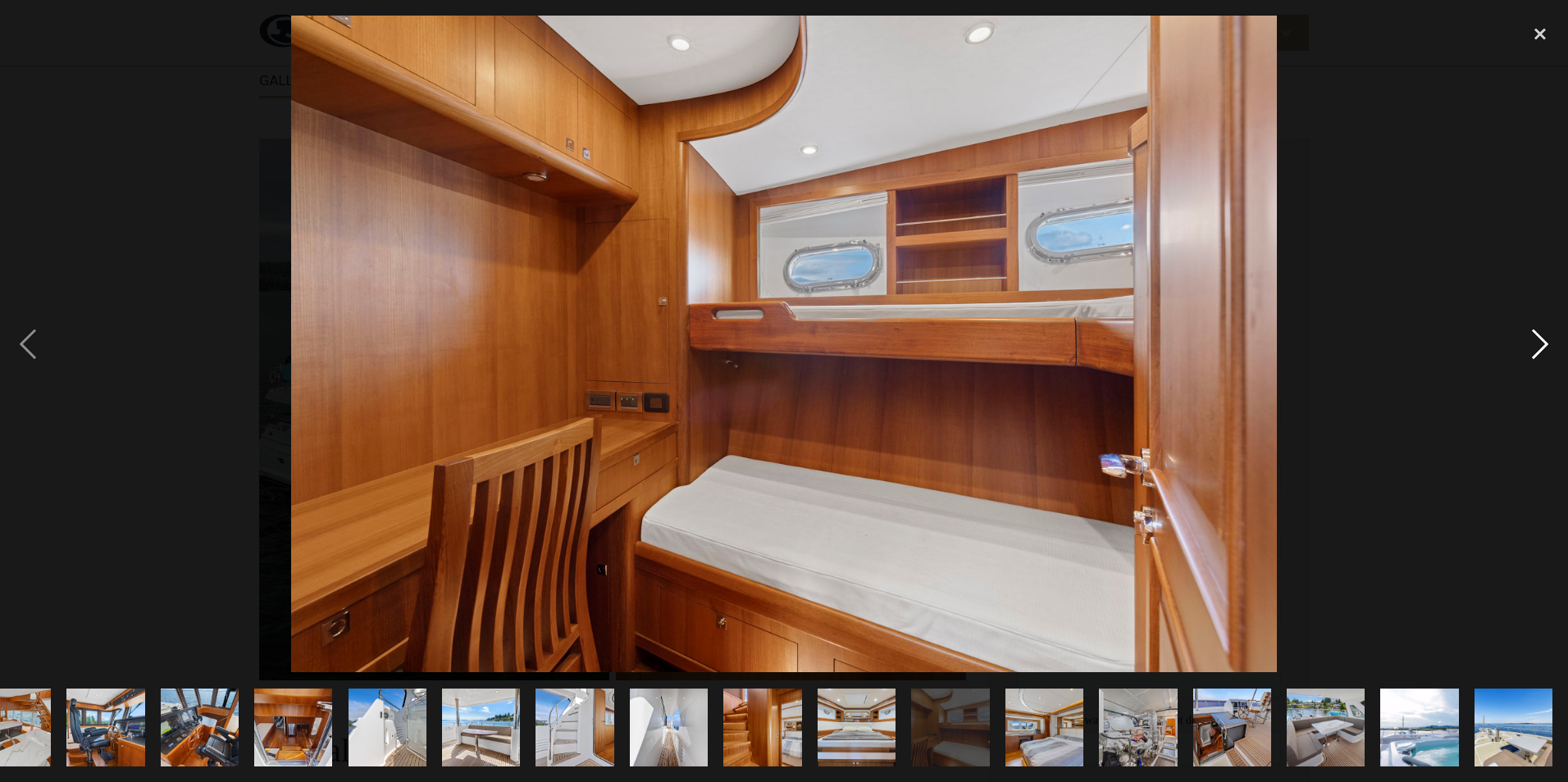
click at [1536, 347] on div "next image" at bounding box center [1539, 344] width 56 height 657
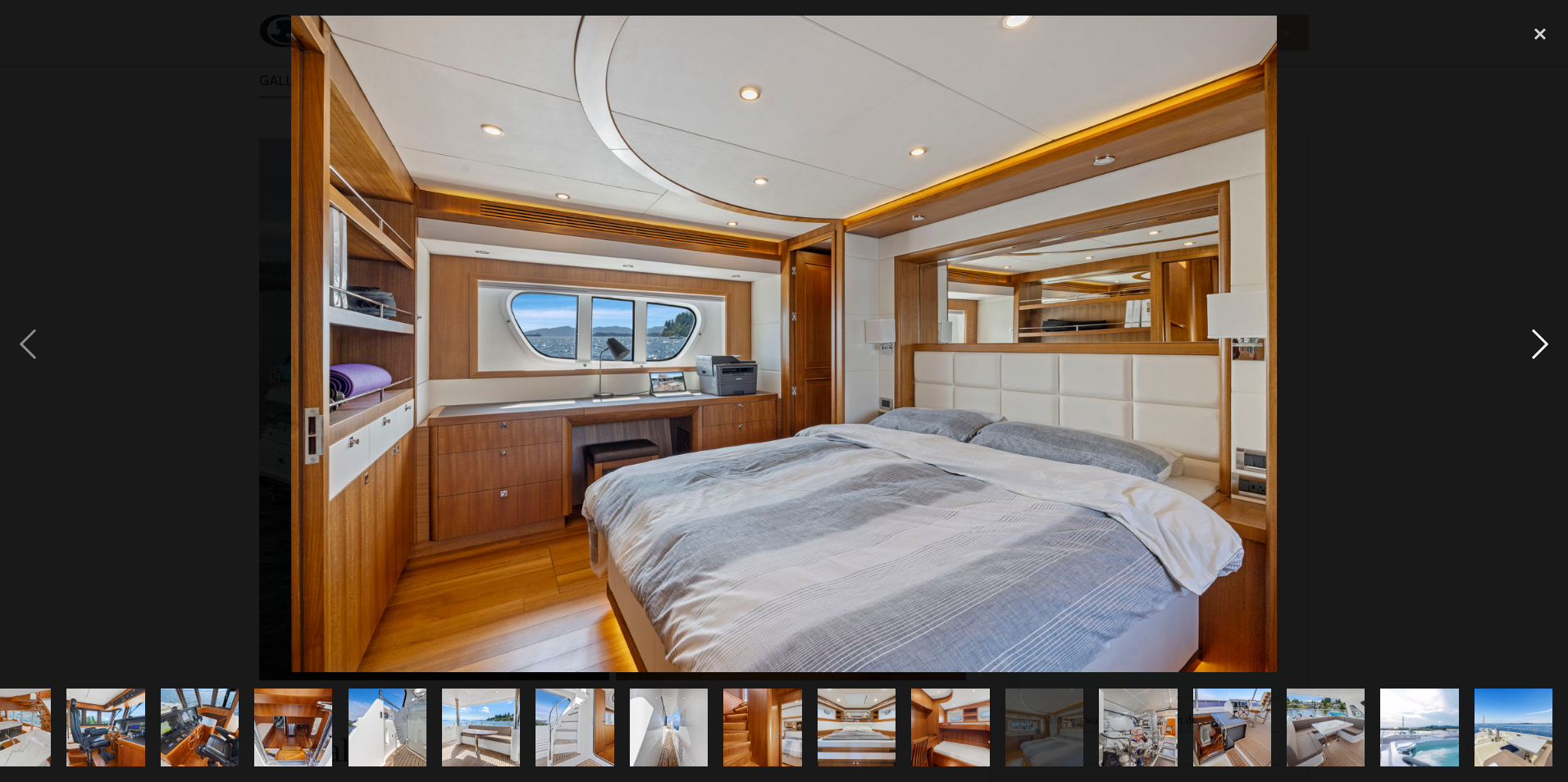
click at [1536, 347] on div "next image" at bounding box center [1539, 344] width 56 height 657
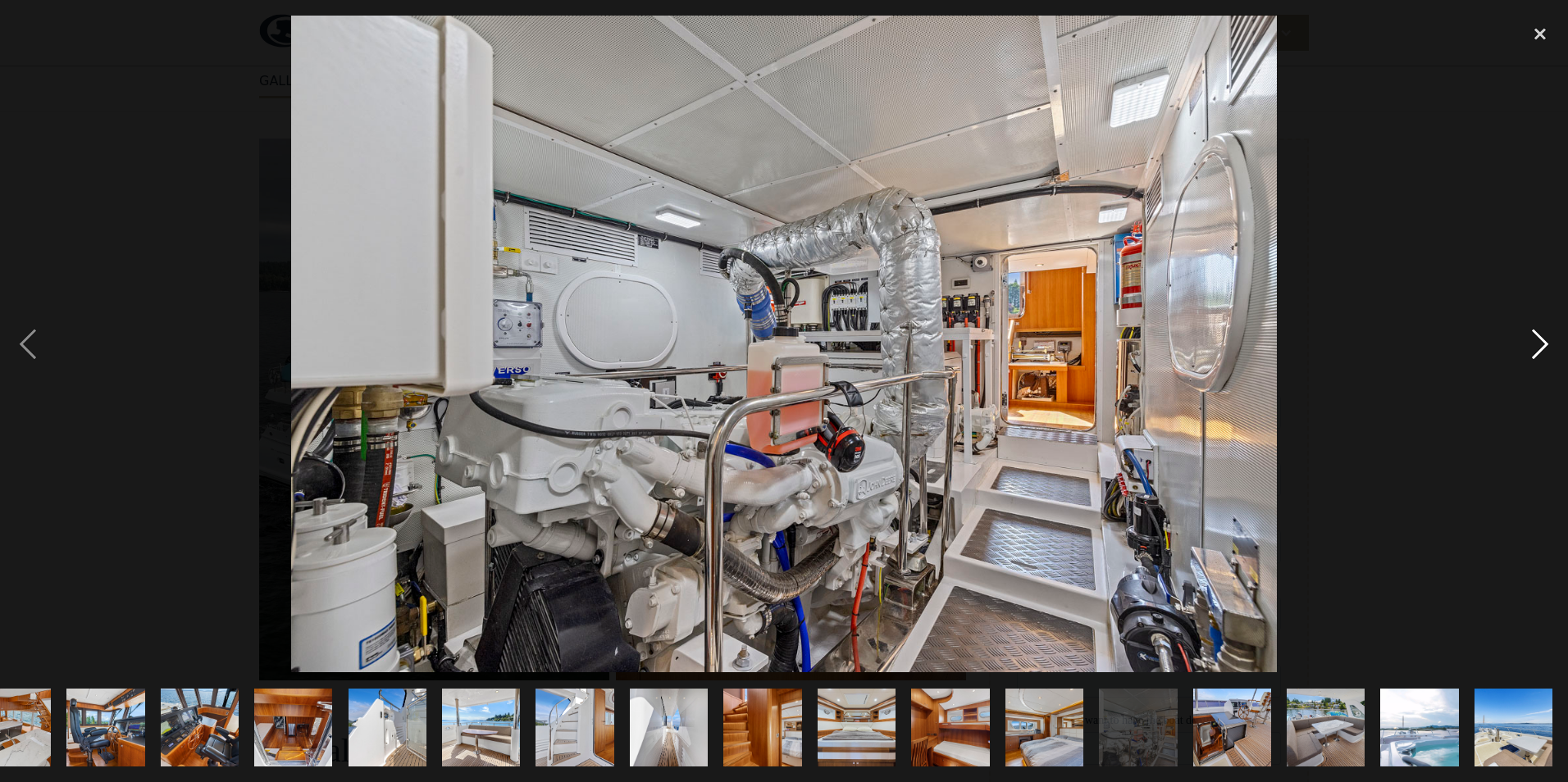
click at [1539, 347] on div "next image" at bounding box center [1539, 344] width 56 height 657
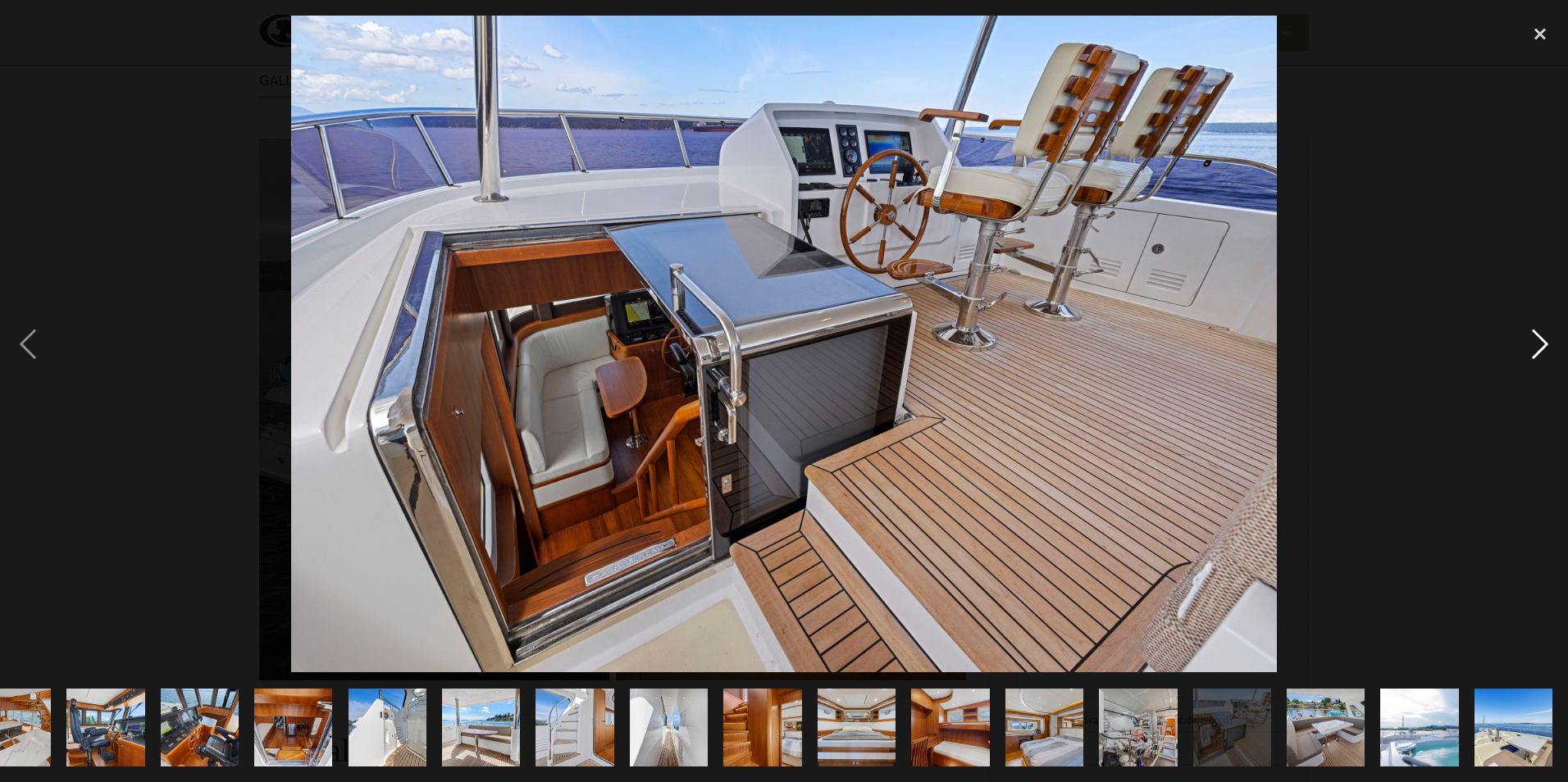
click at [1537, 347] on div "next image" at bounding box center [1539, 344] width 56 height 657
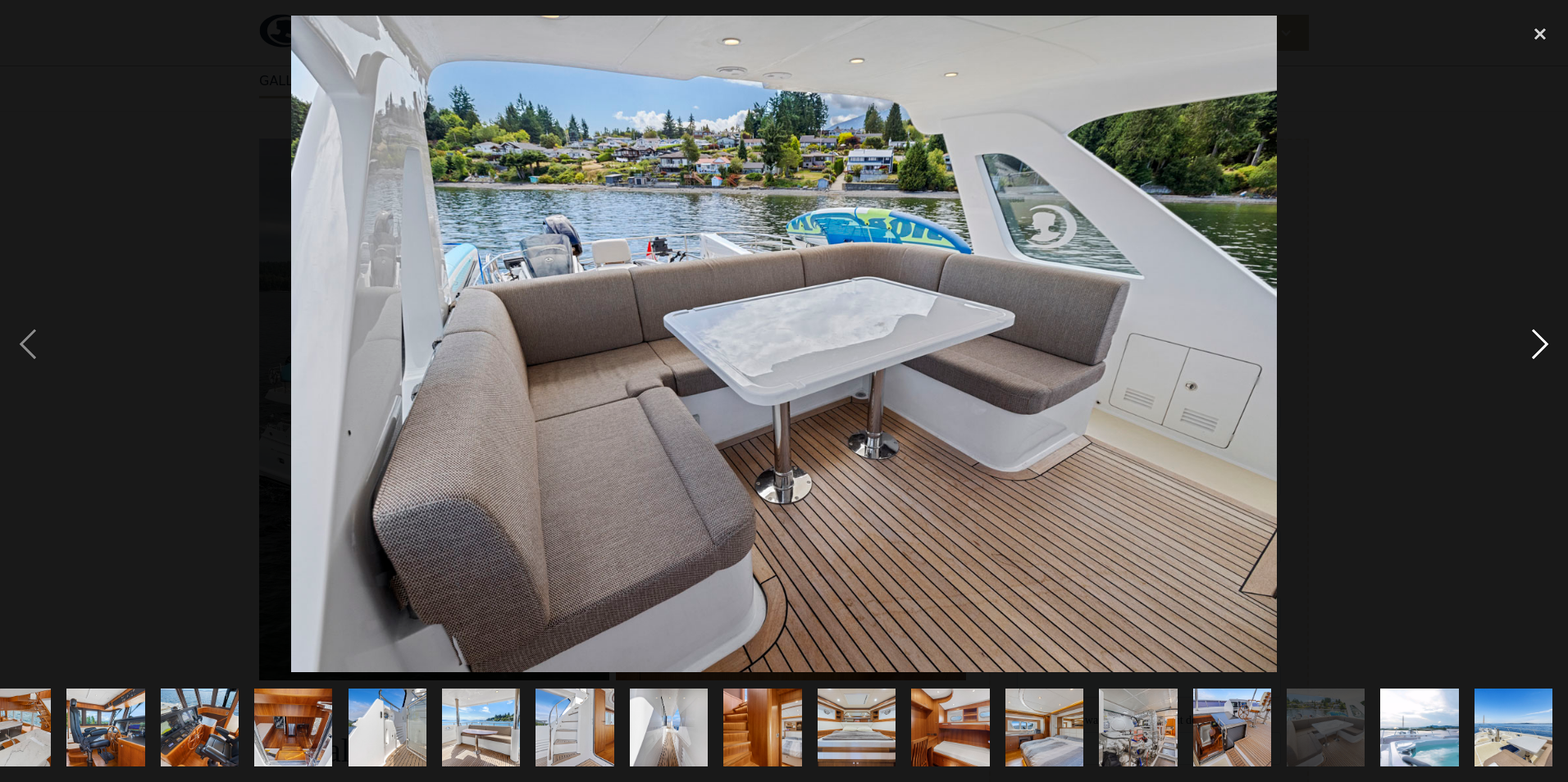
click at [1537, 347] on div "next image" at bounding box center [1539, 344] width 56 height 657
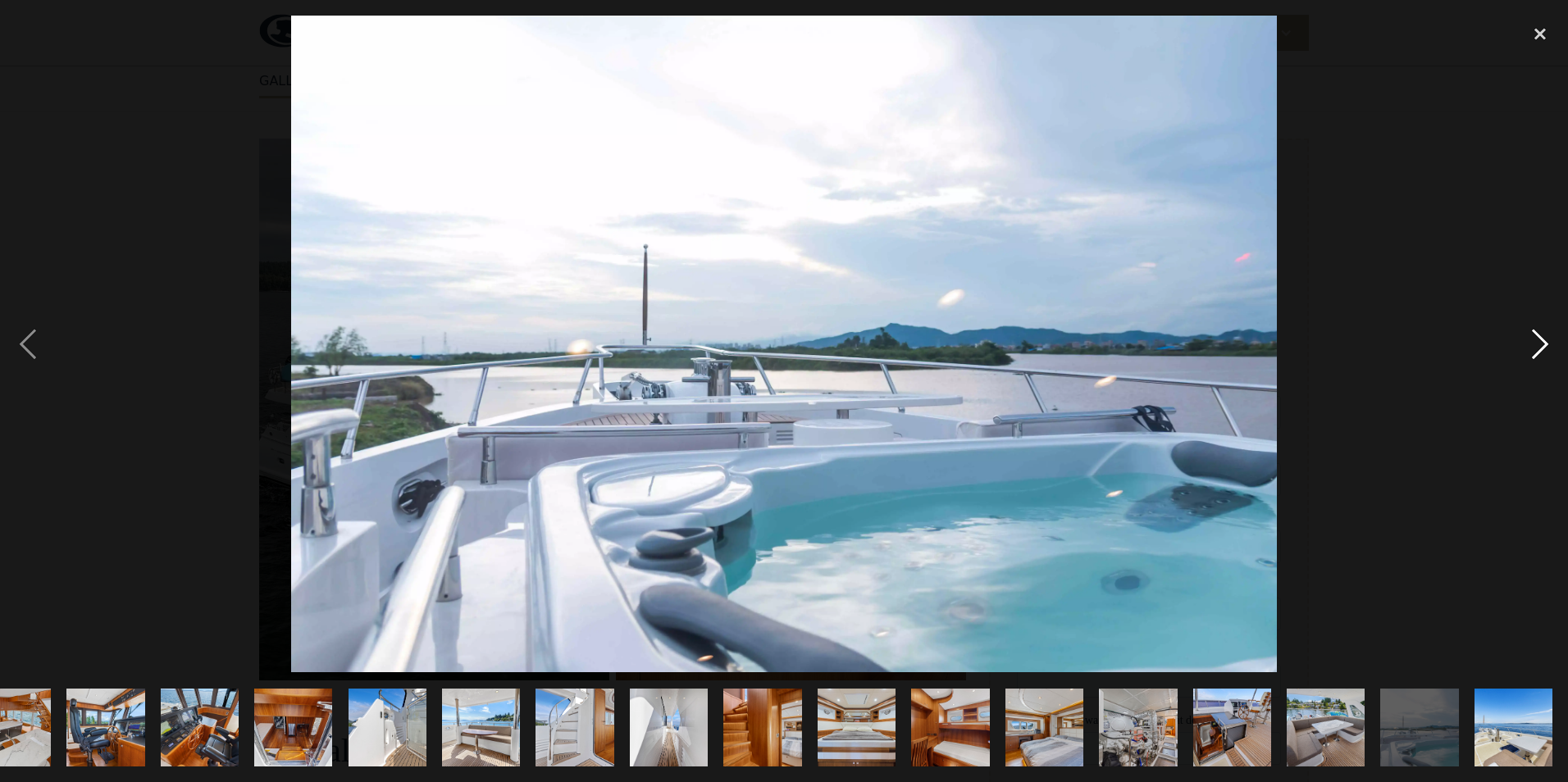
click at [1537, 347] on div "next image" at bounding box center [1539, 344] width 56 height 657
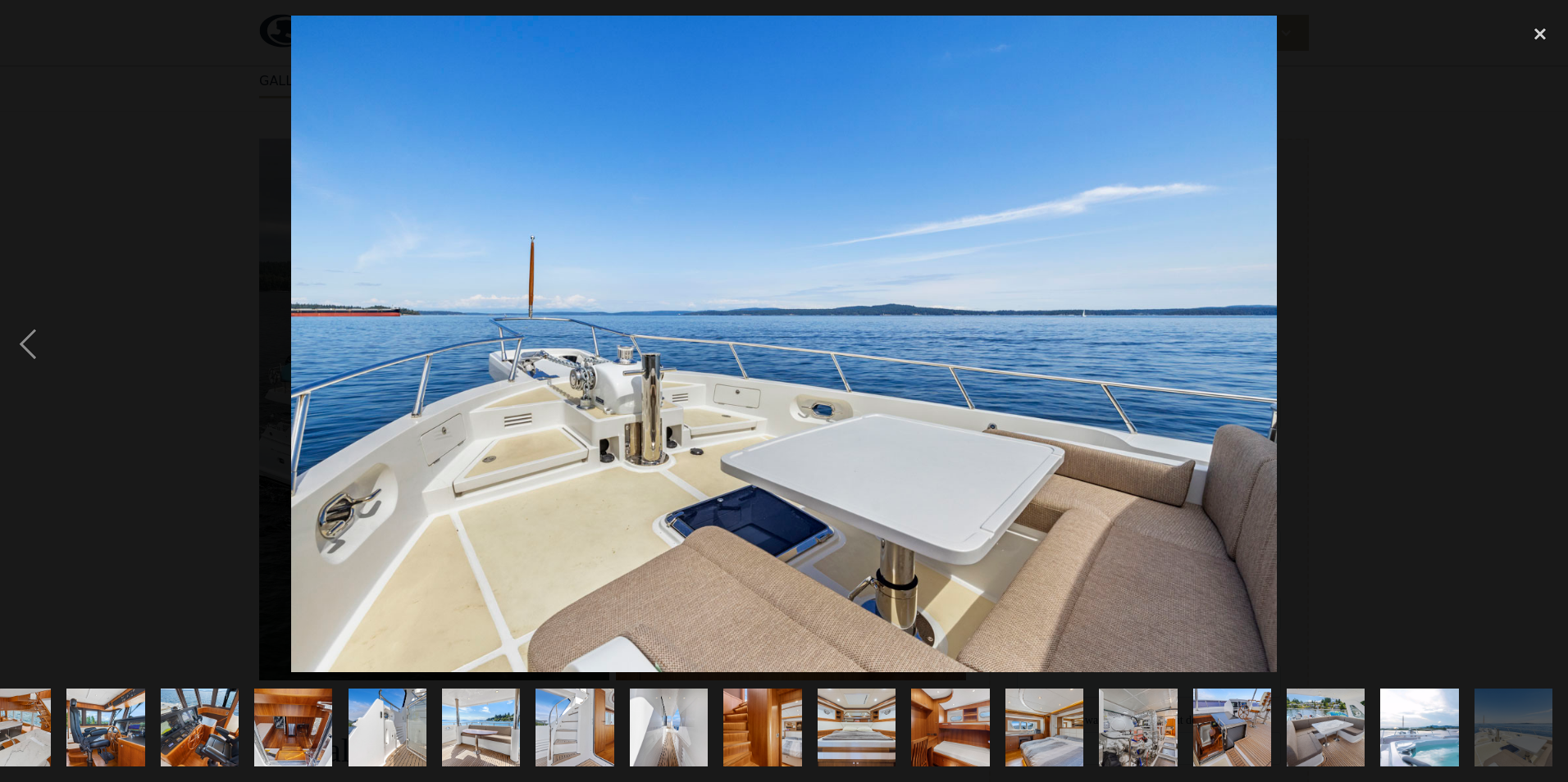
click at [1535, 347] on div "next image" at bounding box center [1539, 344] width 56 height 657
click at [1534, 32] on div "close lightbox" at bounding box center [1539, 33] width 56 height 36
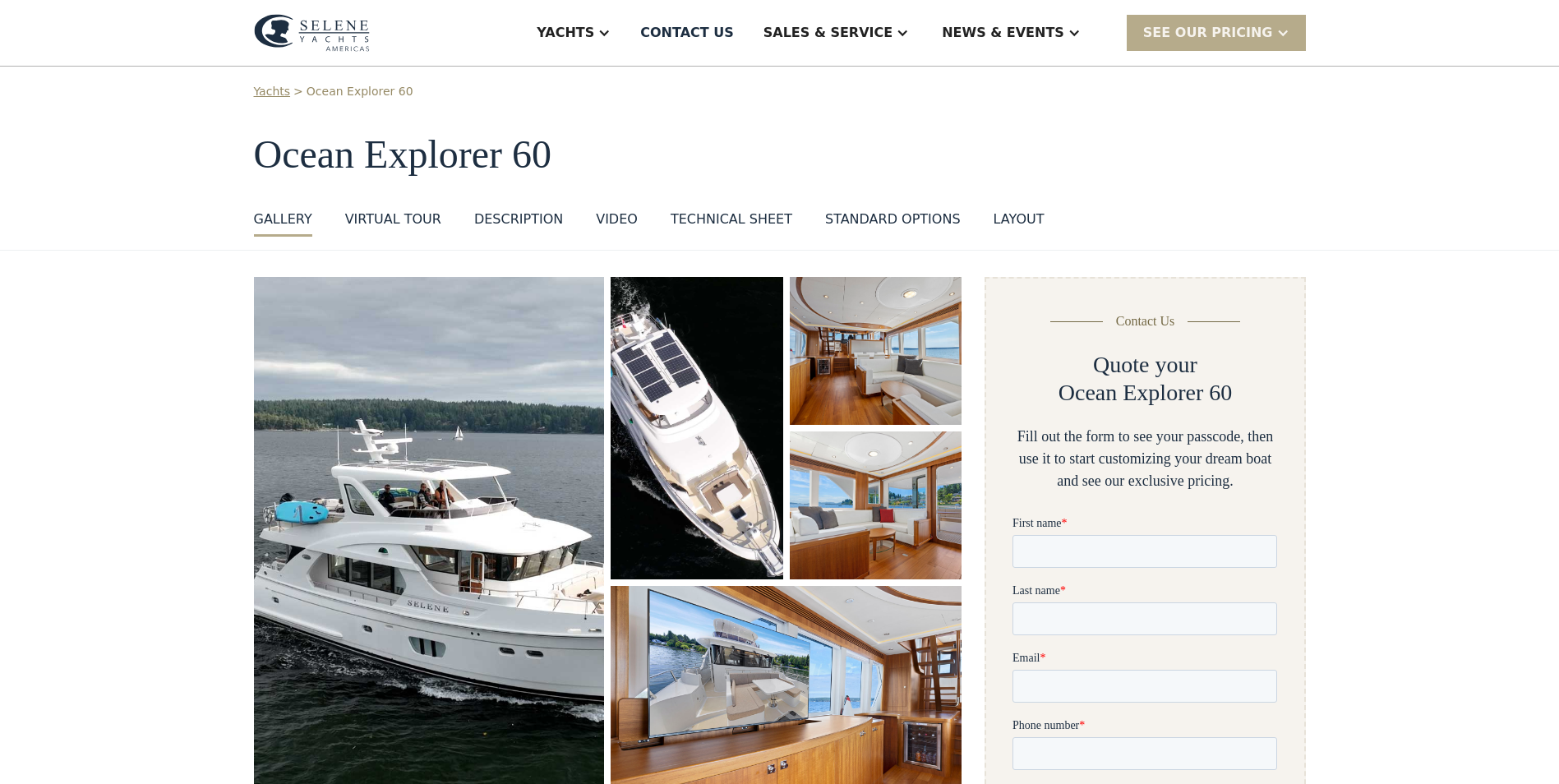
scroll to position [0, 0]
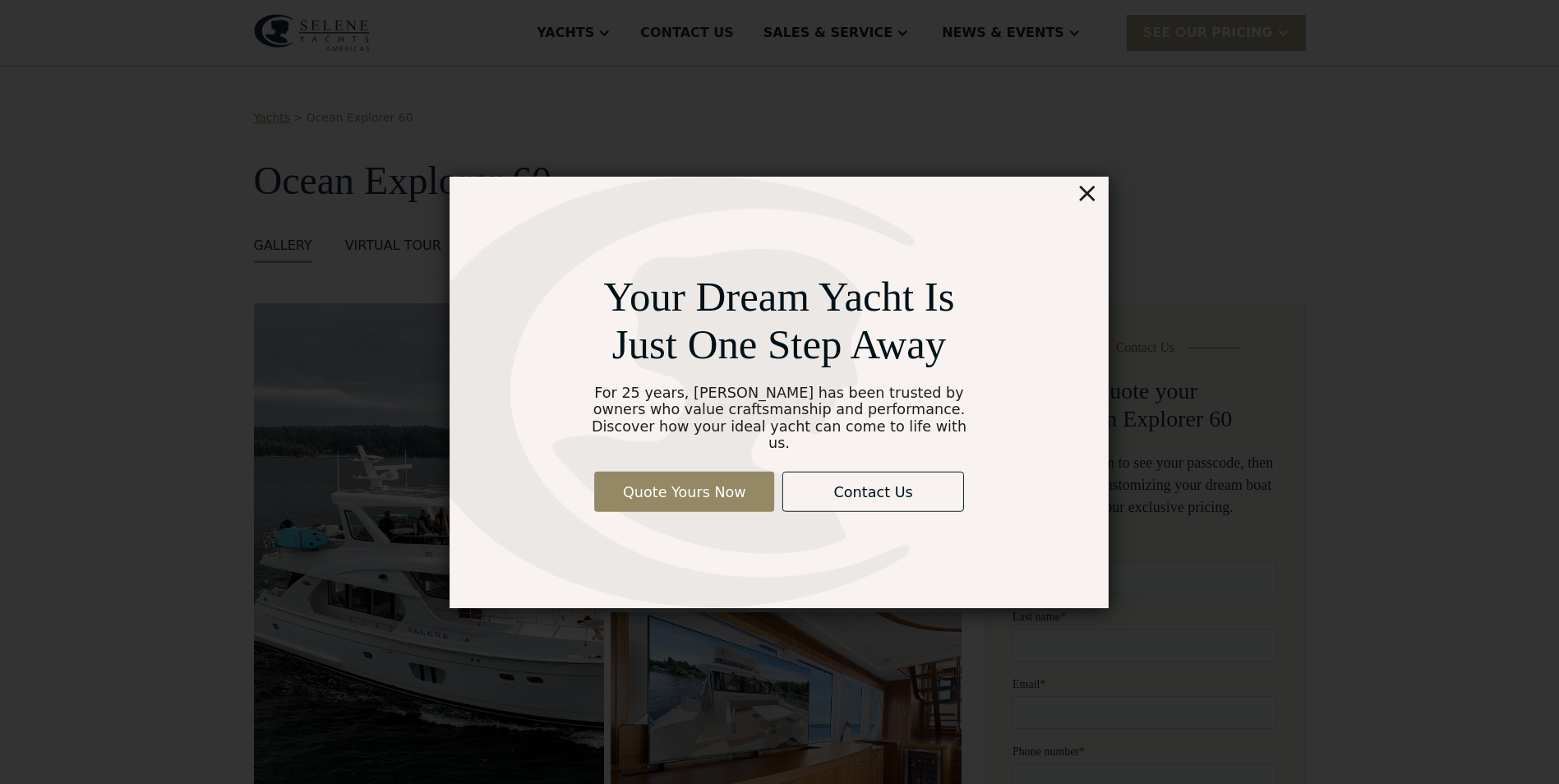
click at [1091, 192] on div "×" at bounding box center [1095, 187] width 24 height 32
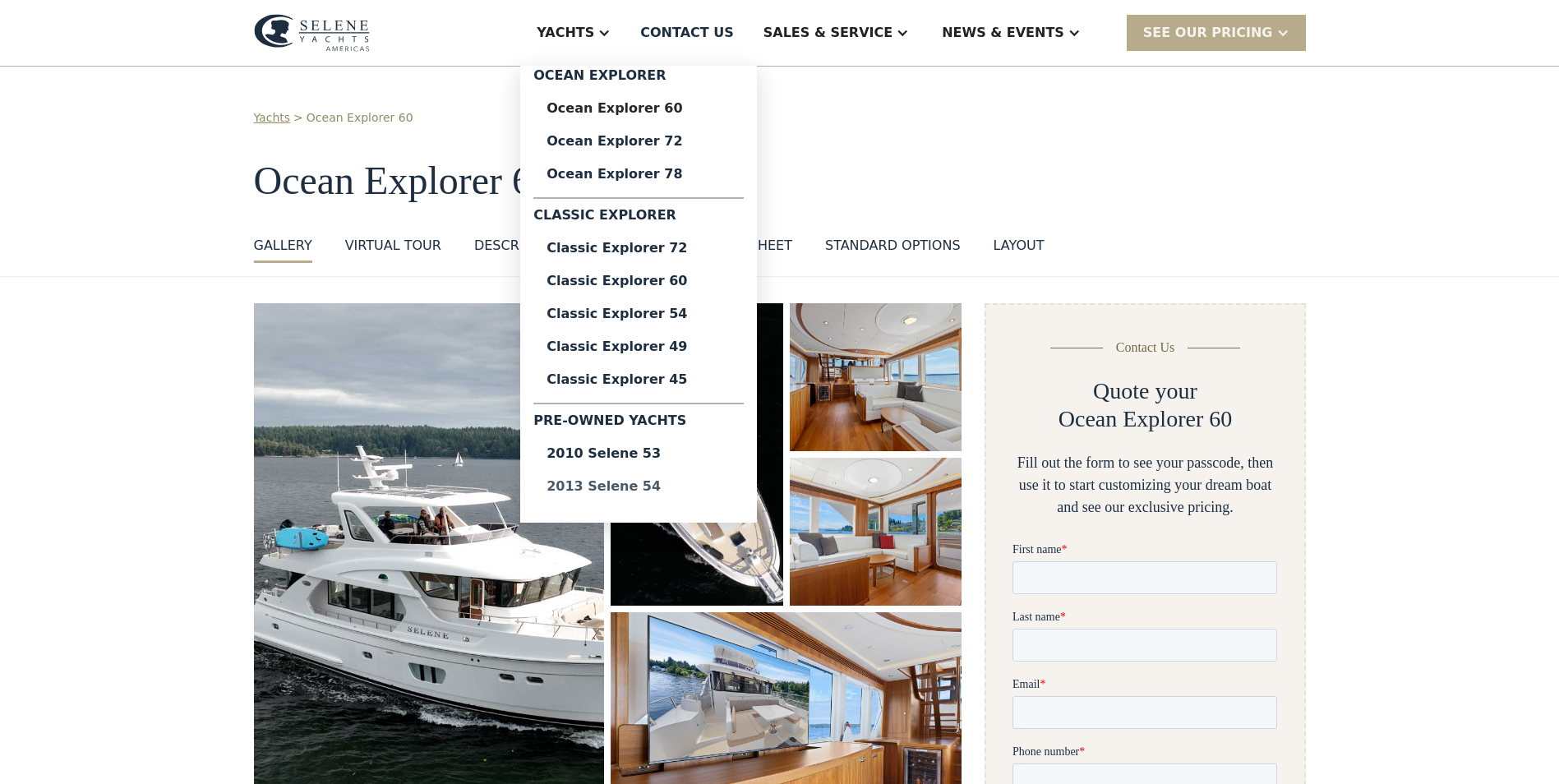
click at [690, 486] on div "2013 Selene 54" at bounding box center [638, 486] width 184 height 13
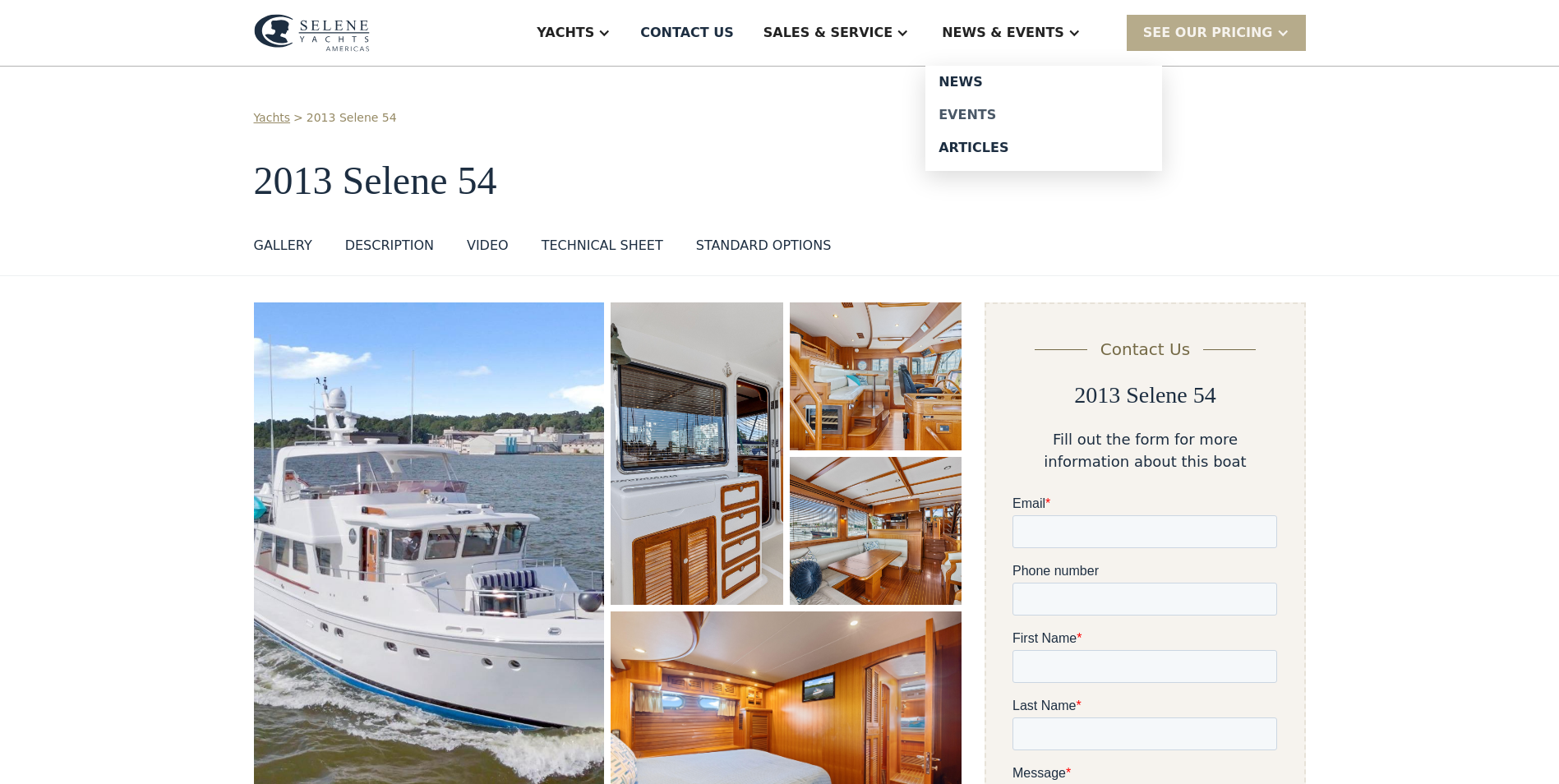
click at [1001, 115] on div "Events" at bounding box center [1044, 115] width 211 height 13
